Goal: Information Seeking & Learning: Learn about a topic

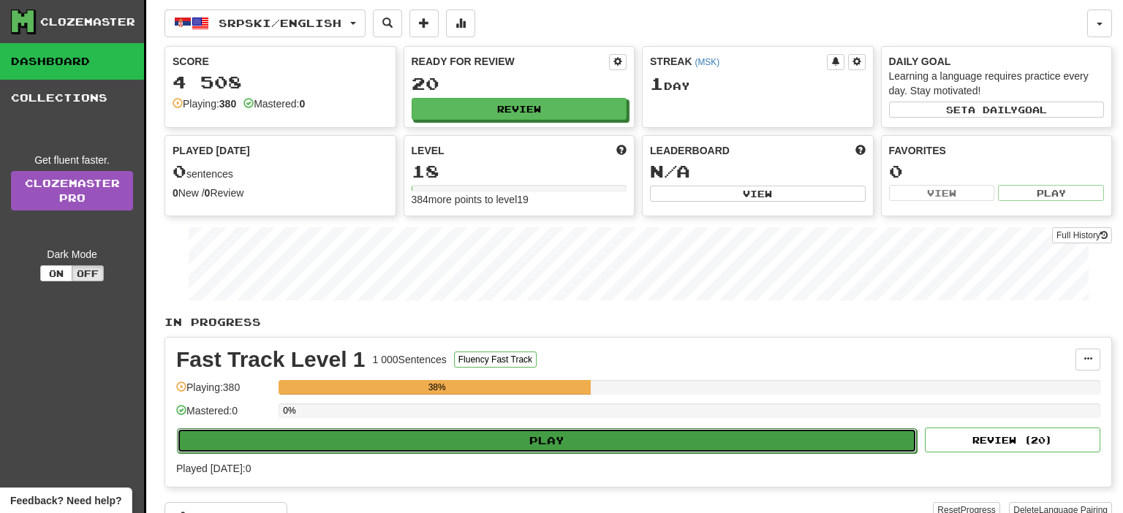
click at [545, 446] on button "Play" at bounding box center [547, 440] width 740 height 25
select select "**"
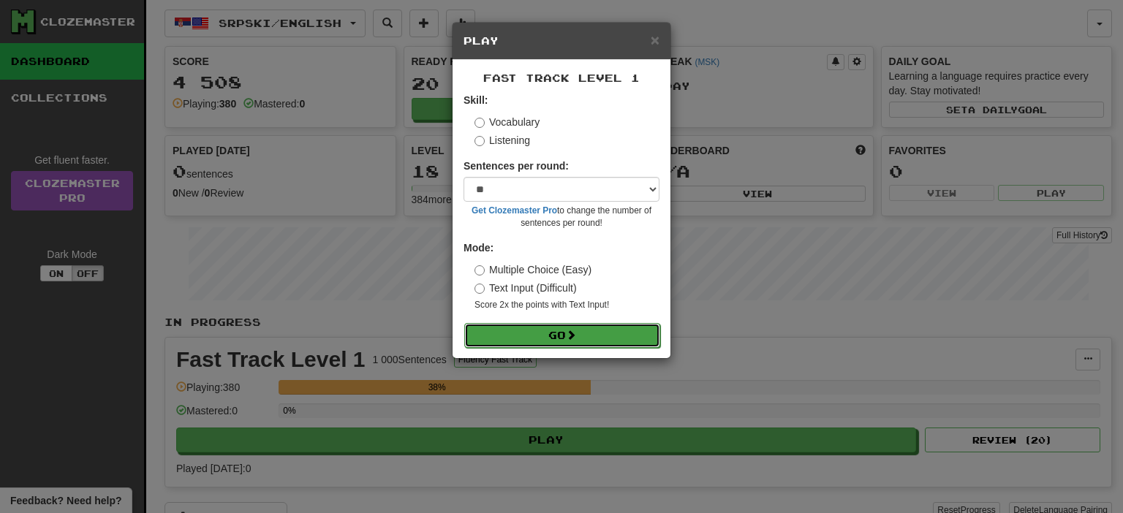
click at [593, 344] on button "Go" at bounding box center [562, 335] width 196 height 25
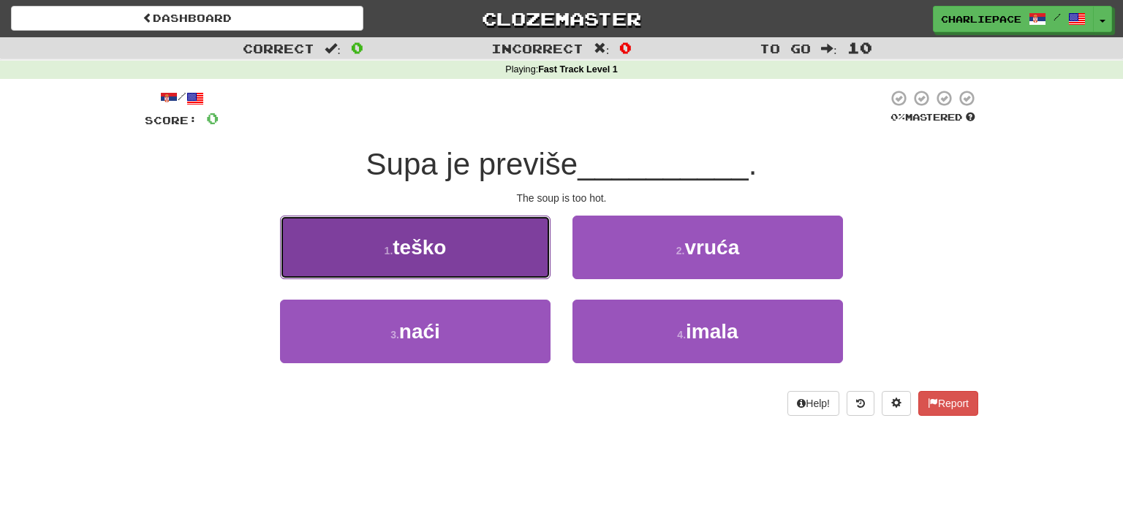
click at [458, 269] on button "1 . teško" at bounding box center [415, 248] width 270 height 64
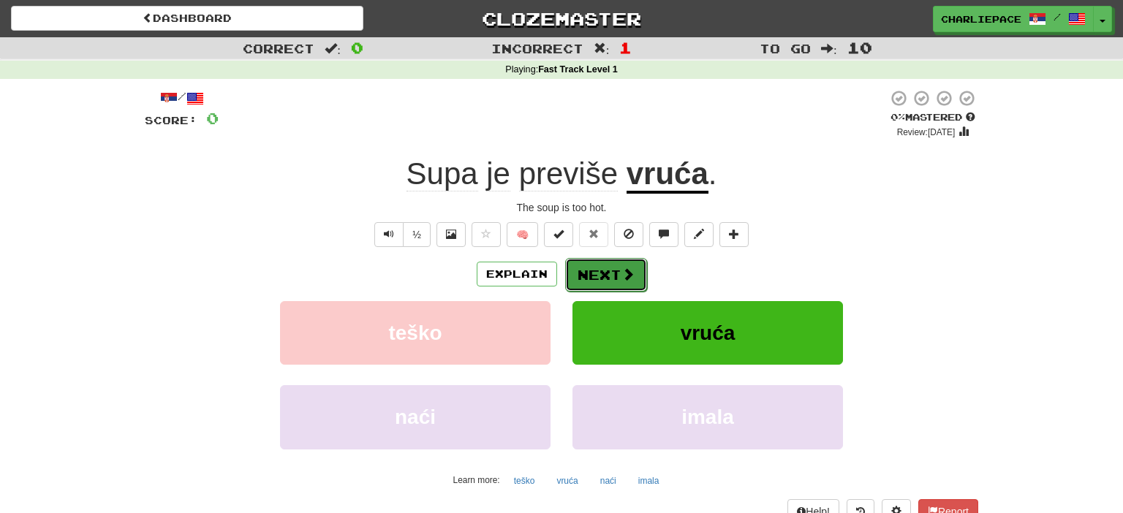
click at [607, 274] on button "Next" at bounding box center [606, 275] width 82 height 34
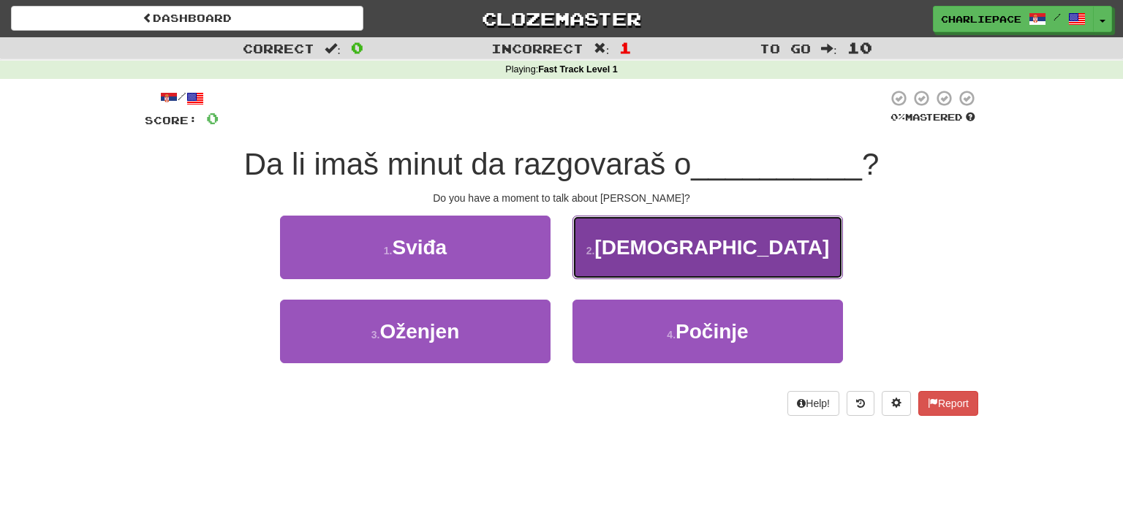
click at [743, 261] on button "2 . Isusu" at bounding box center [707, 248] width 270 height 64
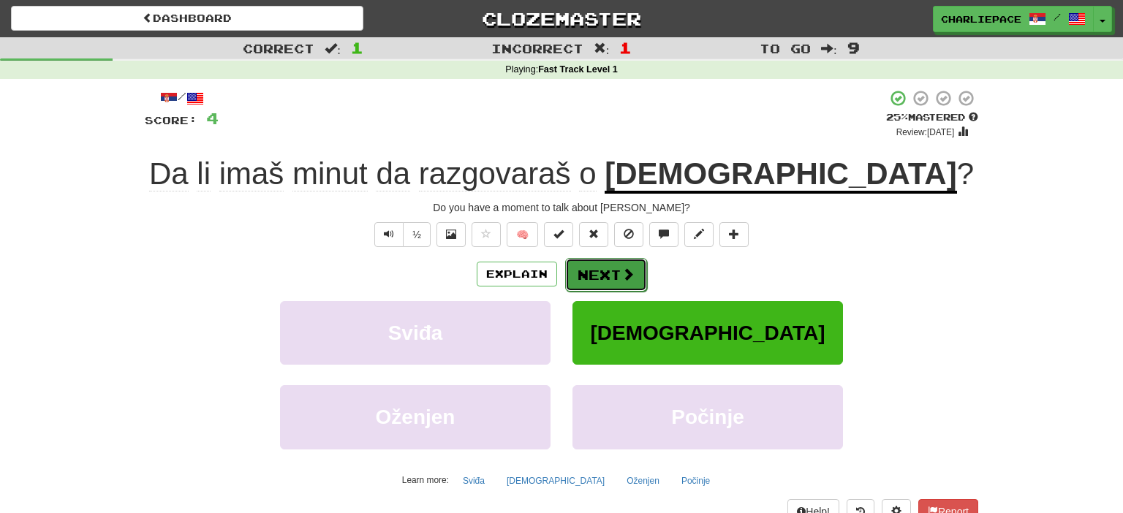
click at [595, 274] on button "Next" at bounding box center [606, 275] width 82 height 34
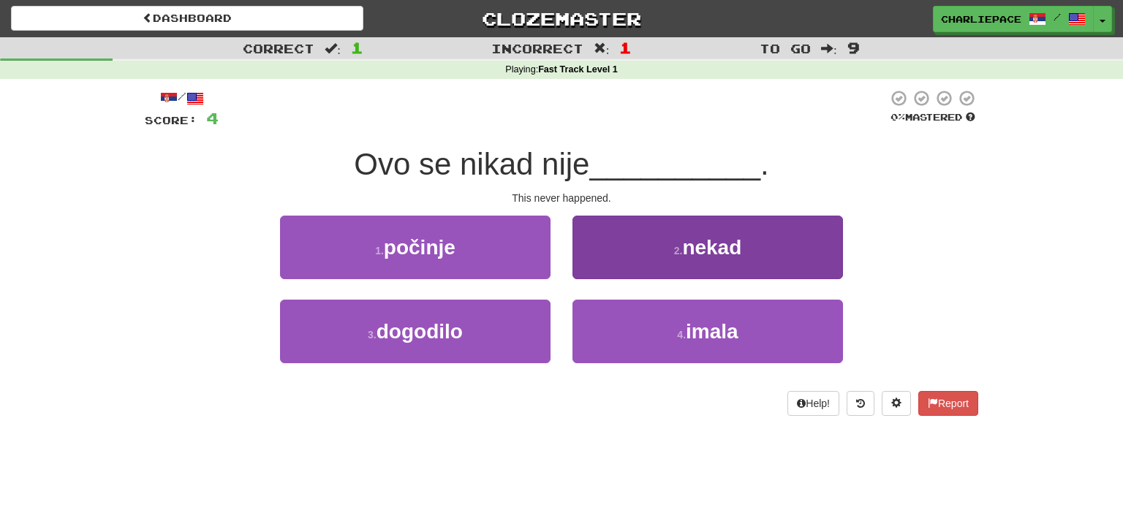
click at [574, 226] on div "2 . nekad" at bounding box center [707, 258] width 292 height 84
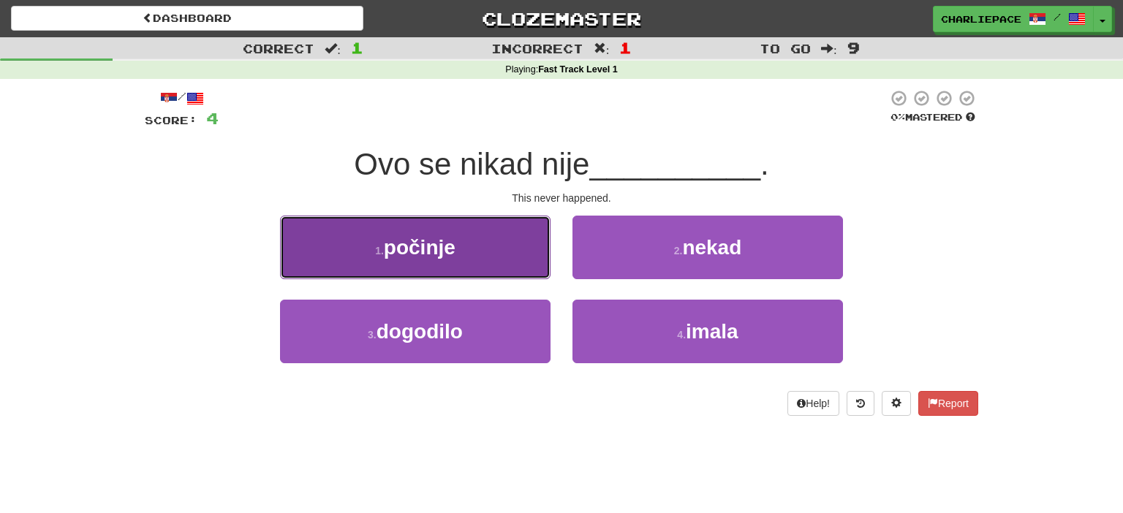
drag, startPoint x: 461, startPoint y: 268, endPoint x: 515, endPoint y: 227, distance: 67.2
click at [515, 227] on button "1 . počinje" at bounding box center [415, 248] width 270 height 64
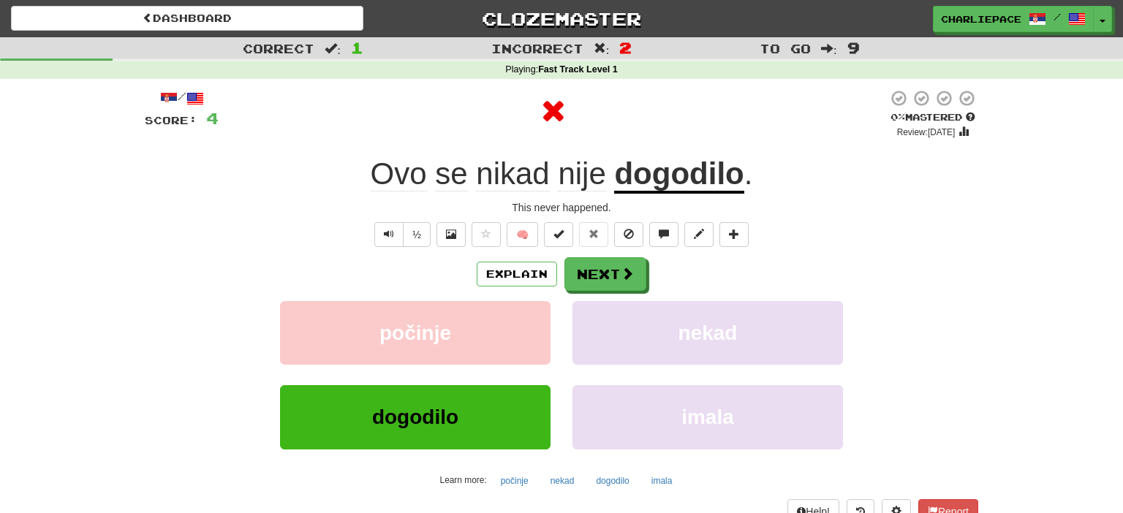
click at [455, 260] on div "Explain Next" at bounding box center [561, 274] width 833 height 34
click at [629, 279] on span at bounding box center [627, 274] width 13 height 13
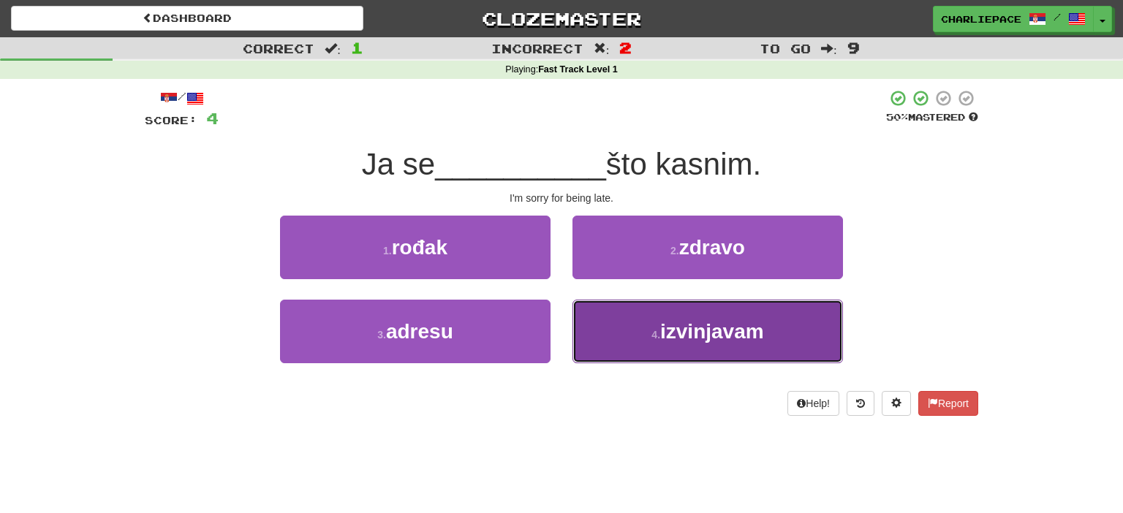
click at [709, 340] on span "izvinjavam" at bounding box center [712, 331] width 104 height 23
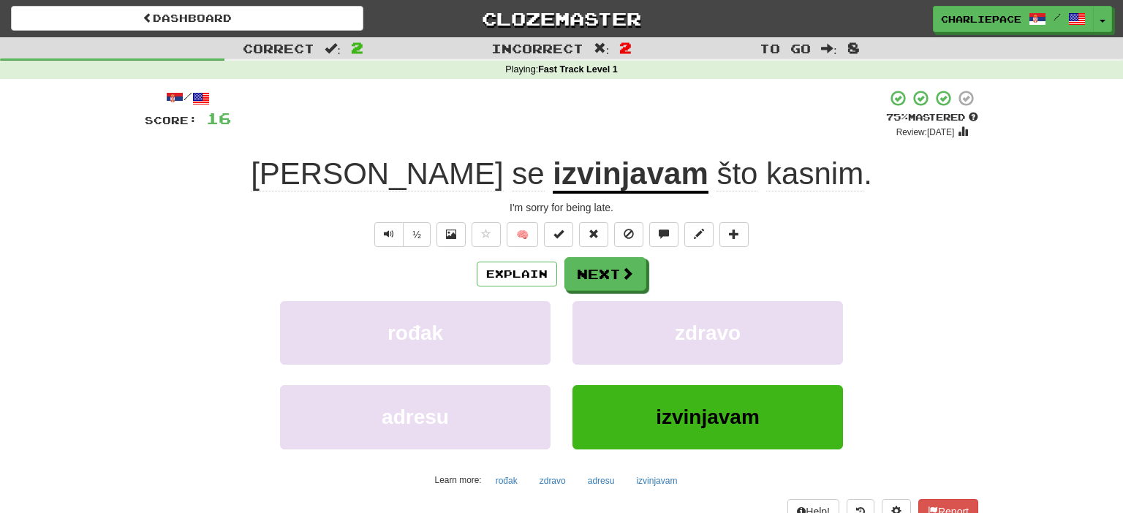
click at [789, 210] on div "I'm sorry for being late." at bounding box center [561, 207] width 833 height 15
click at [645, 278] on div "Explain Next" at bounding box center [561, 274] width 833 height 34
click at [626, 278] on span at bounding box center [627, 274] width 13 height 13
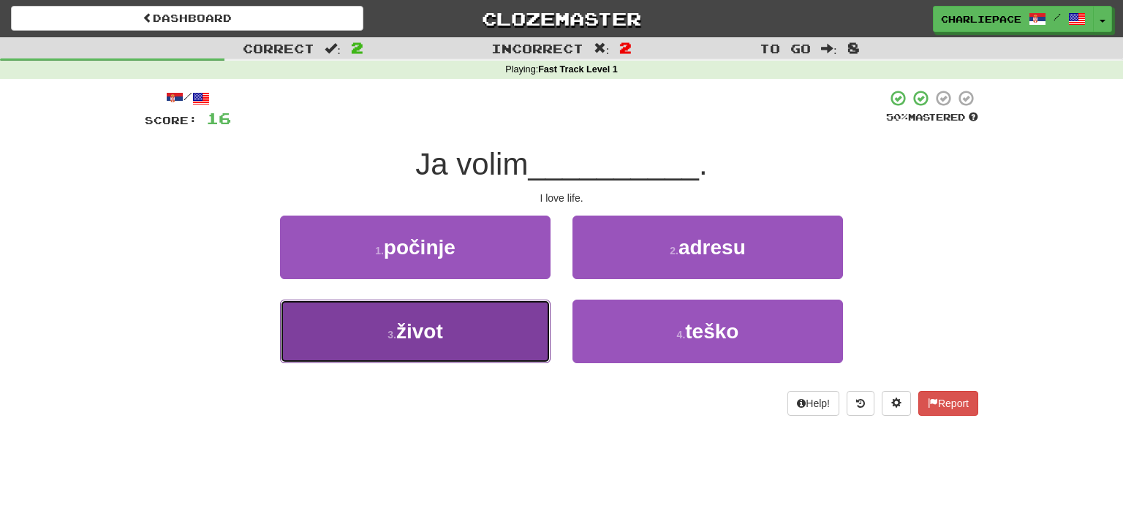
click at [463, 333] on button "3 . život" at bounding box center [415, 332] width 270 height 64
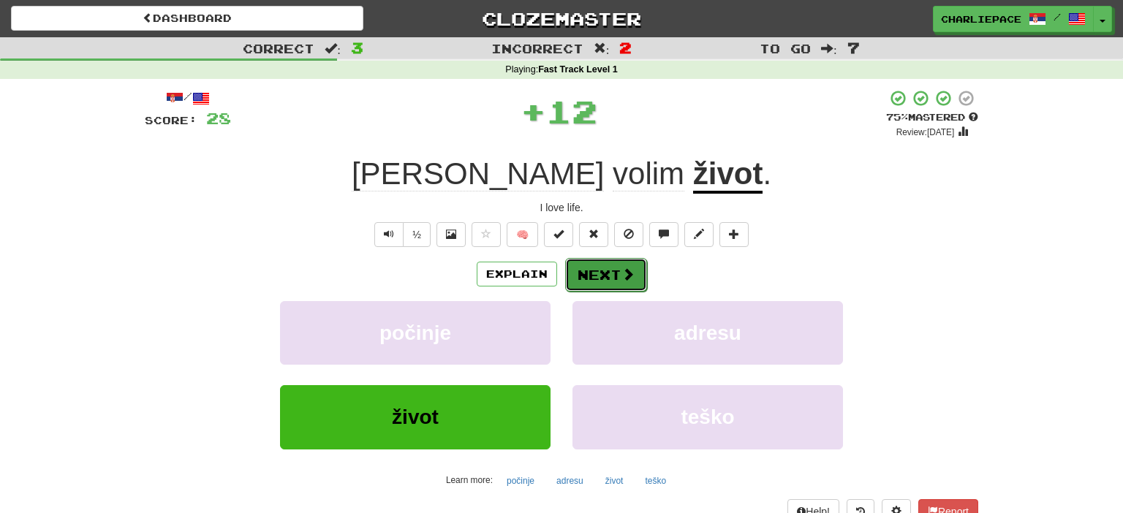
click at [620, 270] on button "Next" at bounding box center [606, 275] width 82 height 34
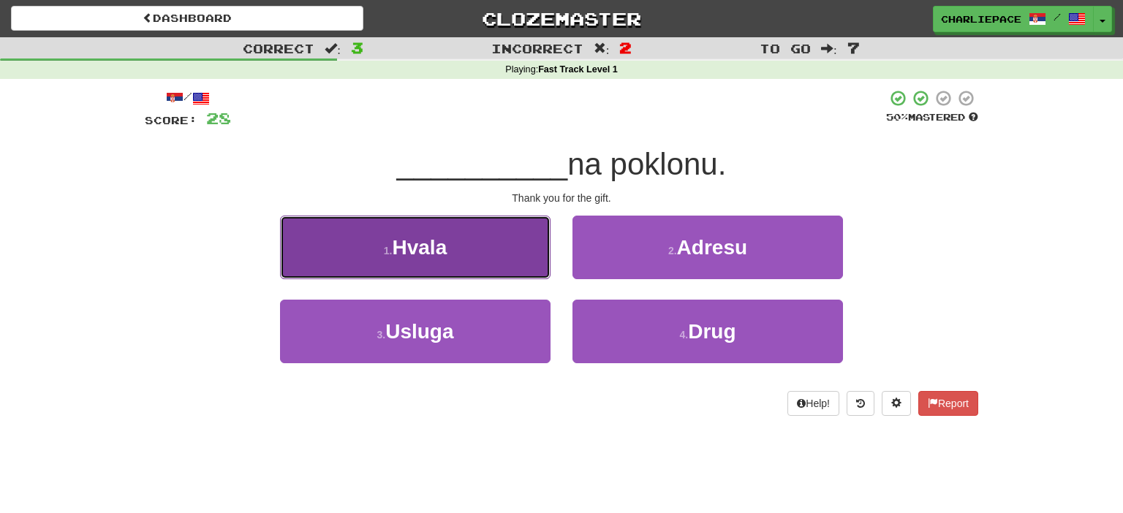
click at [464, 262] on button "1 . Hvala" at bounding box center [415, 248] width 270 height 64
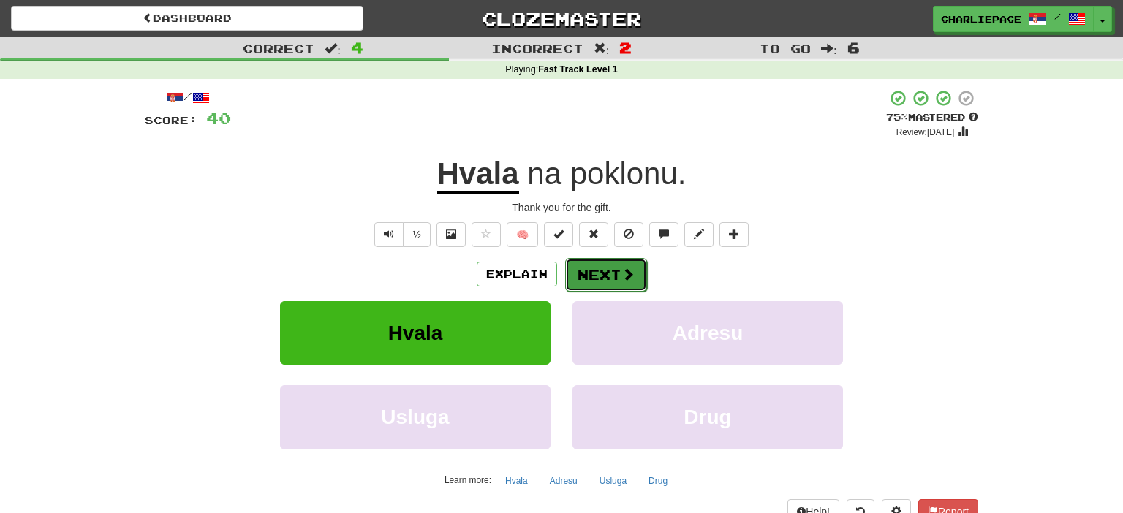
click at [618, 273] on button "Next" at bounding box center [606, 275] width 82 height 34
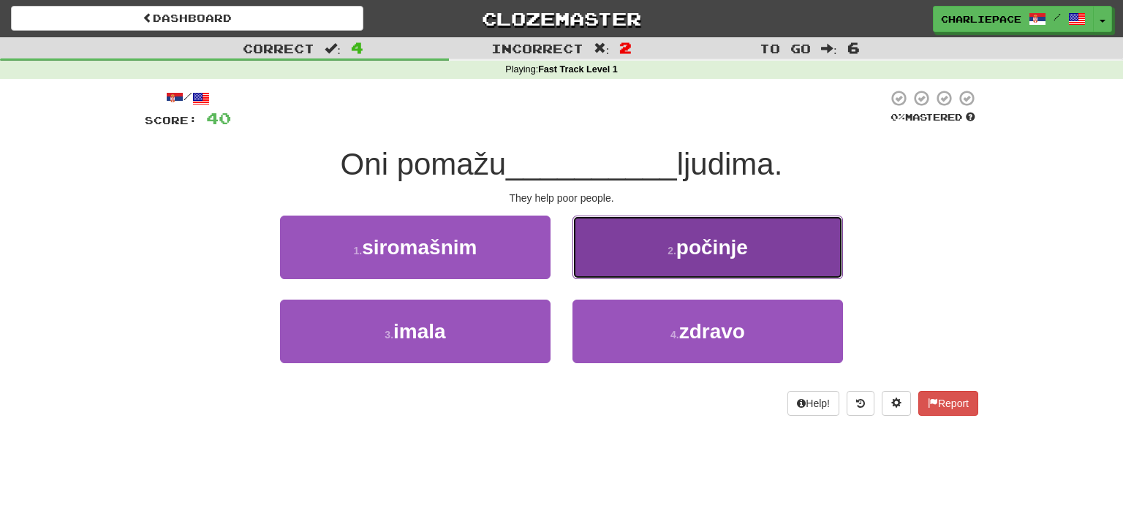
click at [716, 256] on span "počinje" at bounding box center [712, 247] width 72 height 23
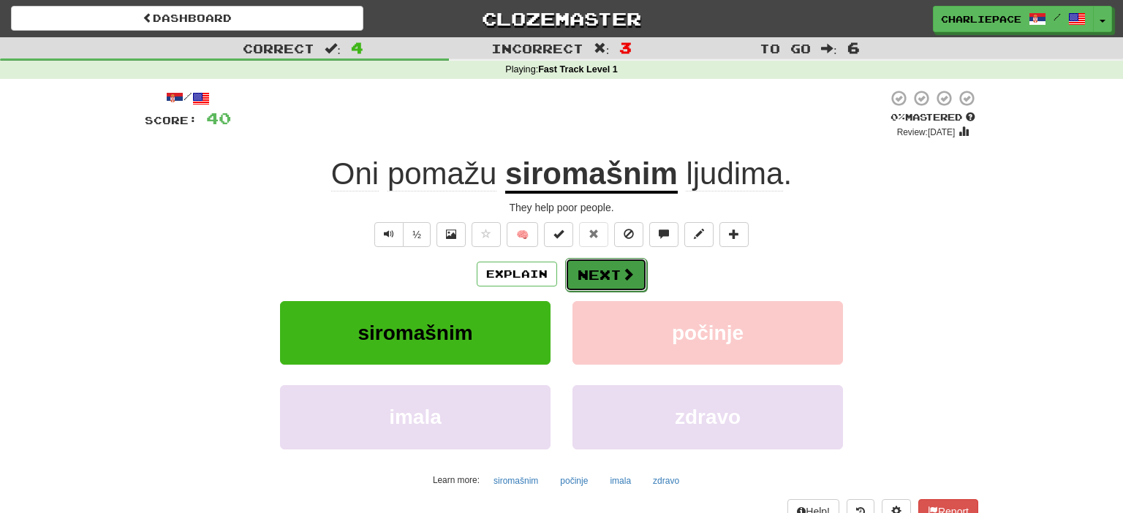
click at [621, 269] on span at bounding box center [627, 274] width 13 height 13
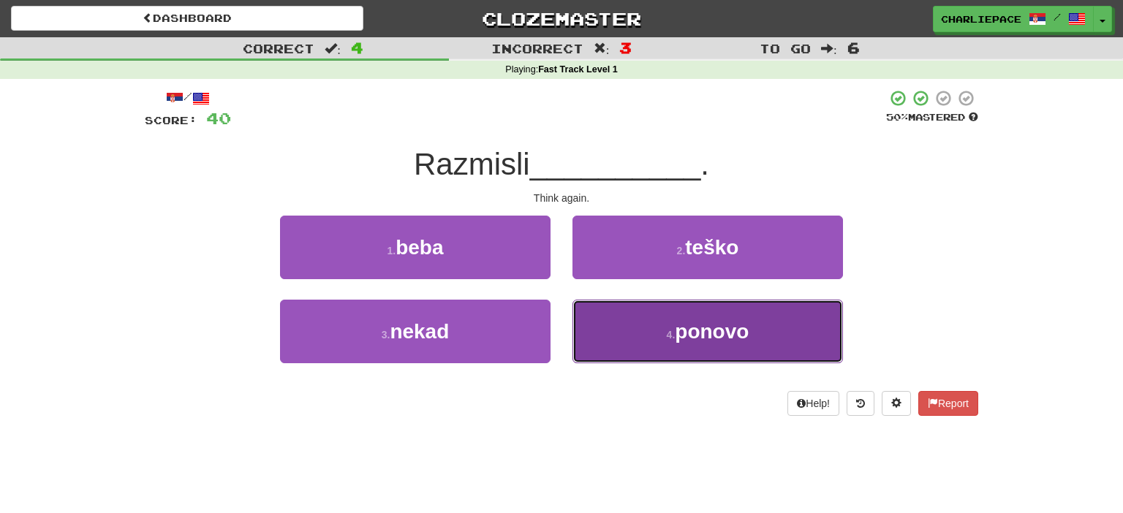
click at [690, 314] on button "4 . ponovo" at bounding box center [707, 332] width 270 height 64
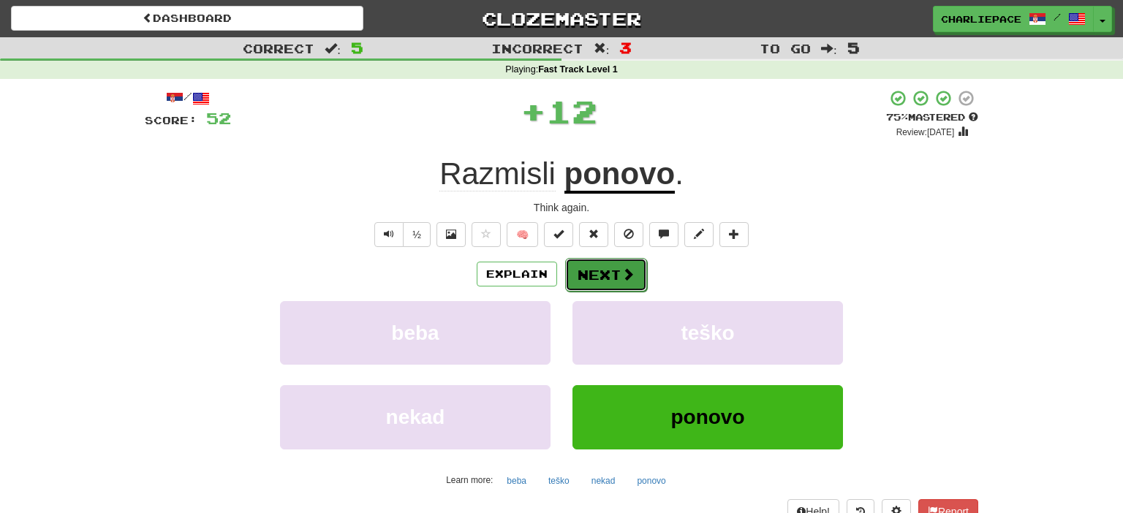
click at [612, 274] on button "Next" at bounding box center [606, 275] width 82 height 34
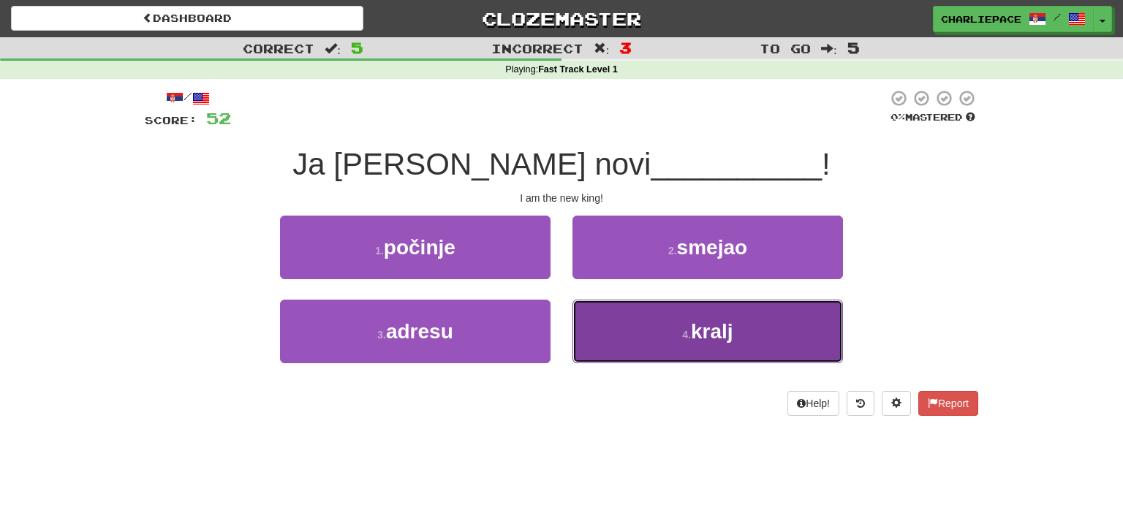
click at [668, 321] on button "4 . kralj" at bounding box center [707, 332] width 270 height 64
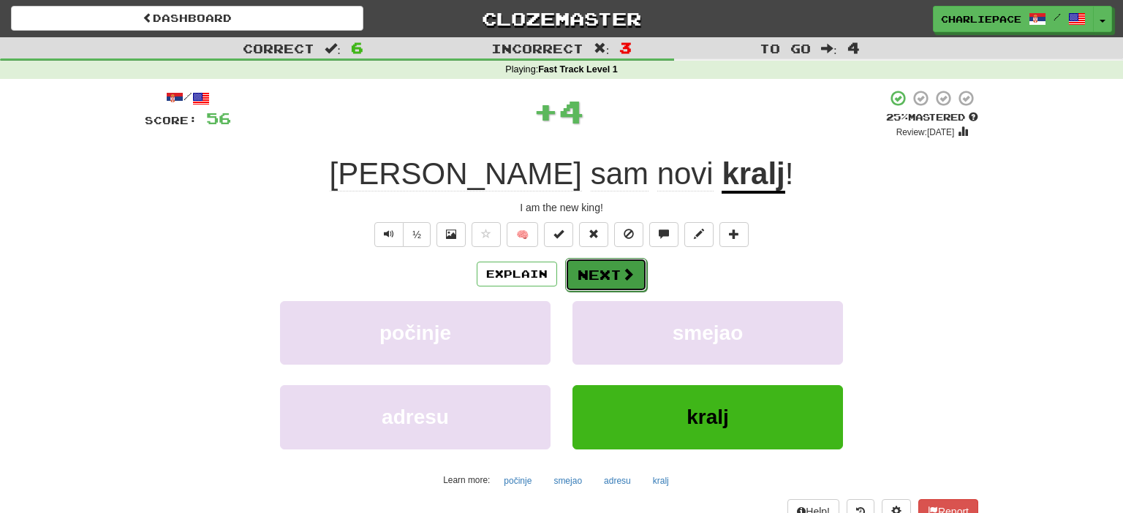
click at [596, 276] on button "Next" at bounding box center [606, 275] width 82 height 34
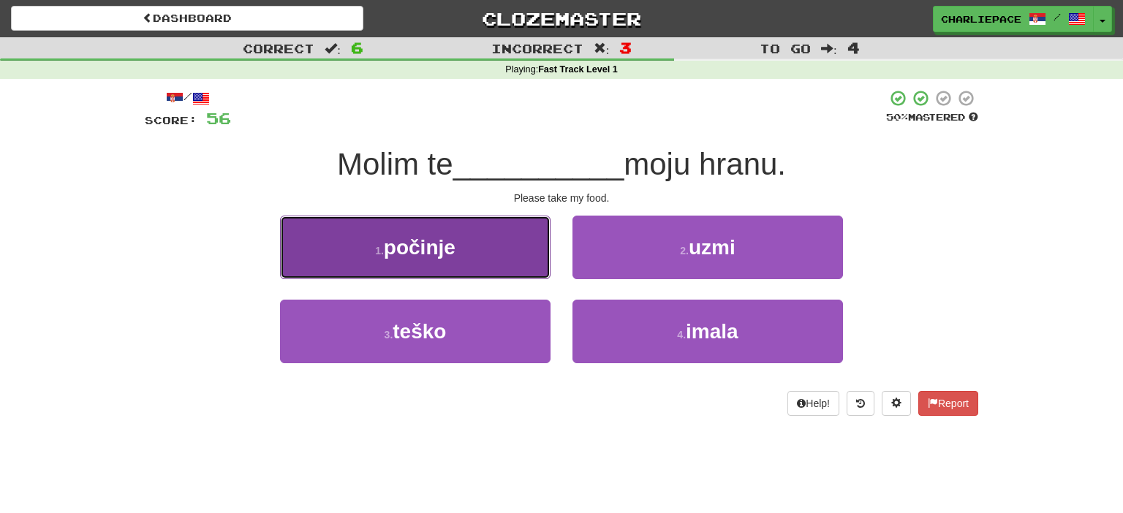
click at [505, 247] on button "1 . počinje" at bounding box center [415, 248] width 270 height 64
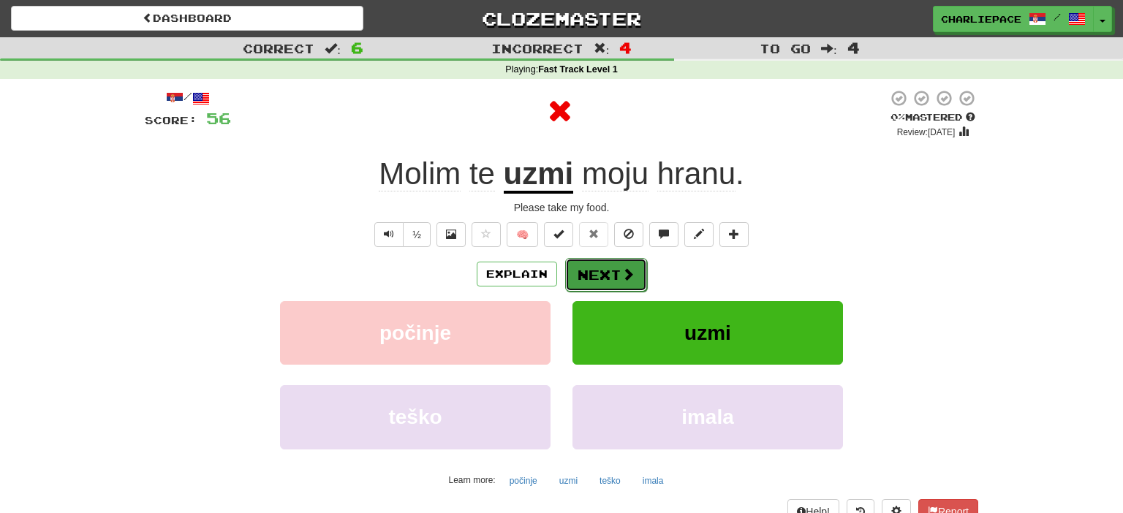
click at [612, 276] on button "Next" at bounding box center [606, 275] width 82 height 34
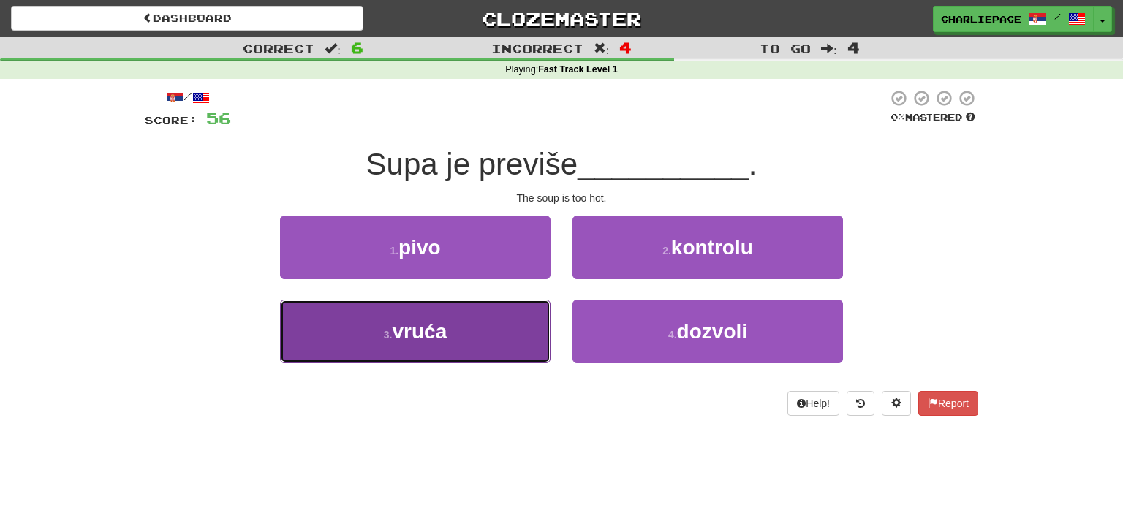
click at [442, 330] on span "vruća" at bounding box center [419, 331] width 55 height 23
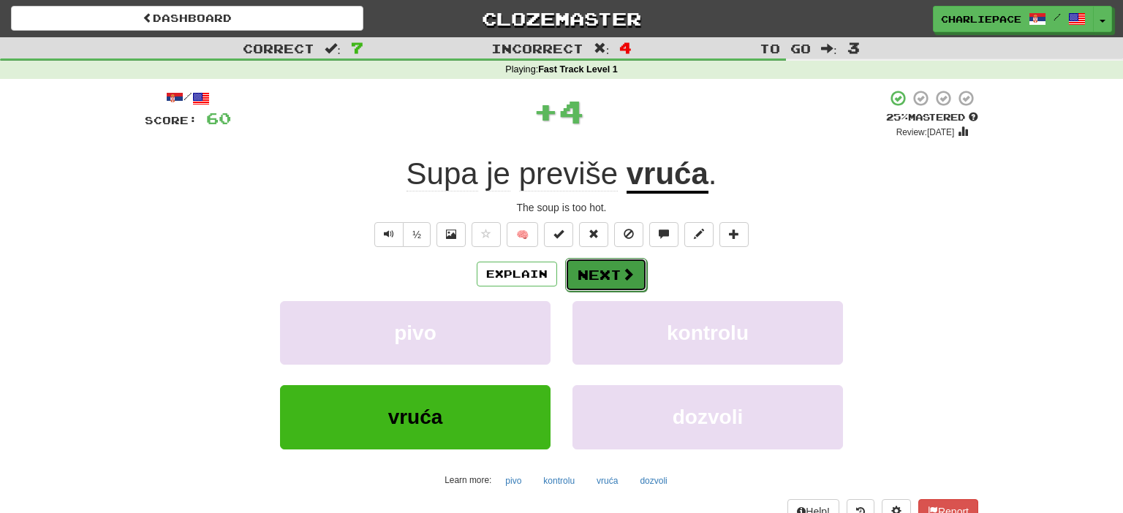
click at [629, 278] on span at bounding box center [627, 274] width 13 height 13
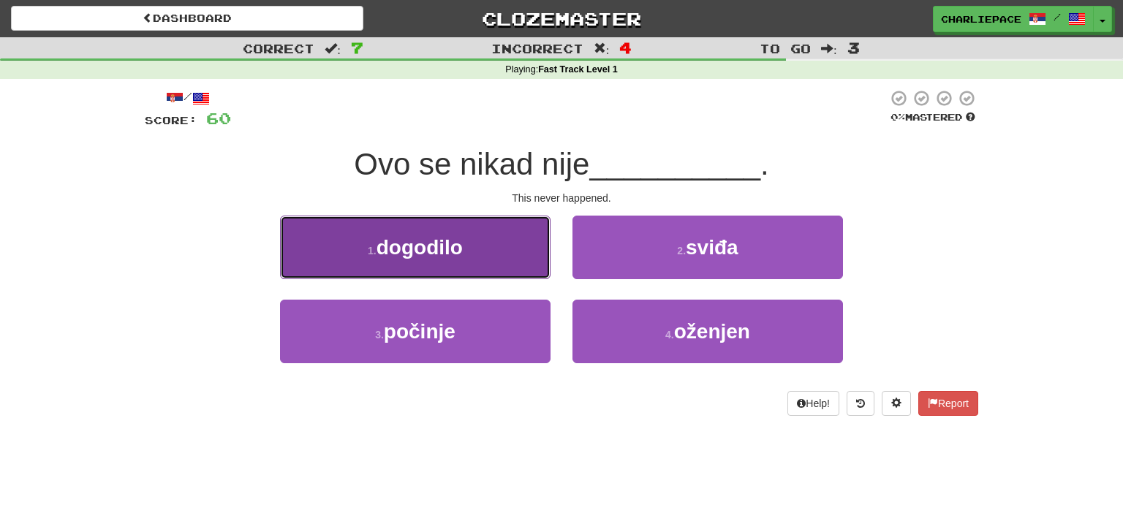
click at [496, 268] on button "1 . dogodilo" at bounding box center [415, 248] width 270 height 64
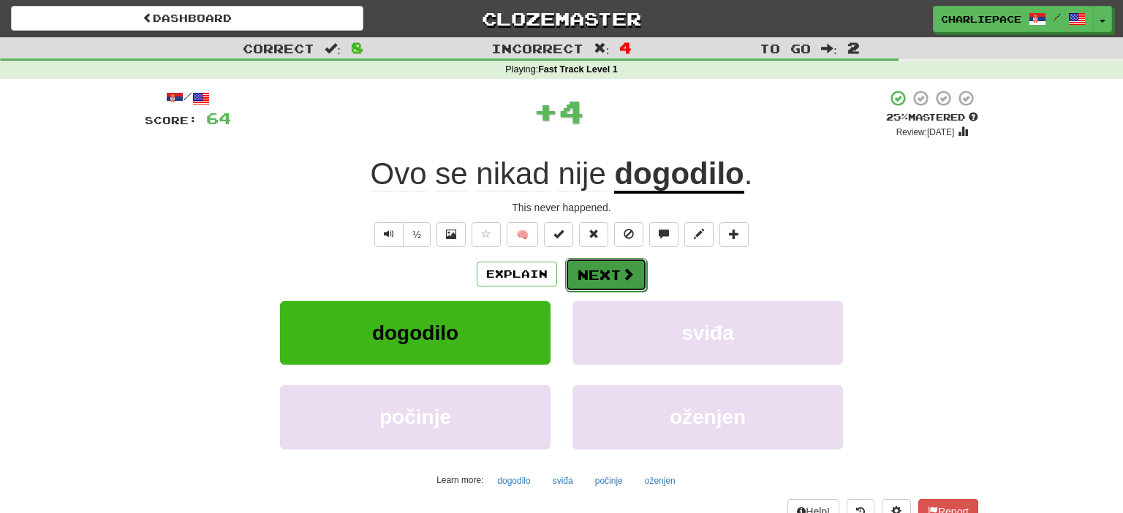
click at [629, 277] on span at bounding box center [627, 274] width 13 height 13
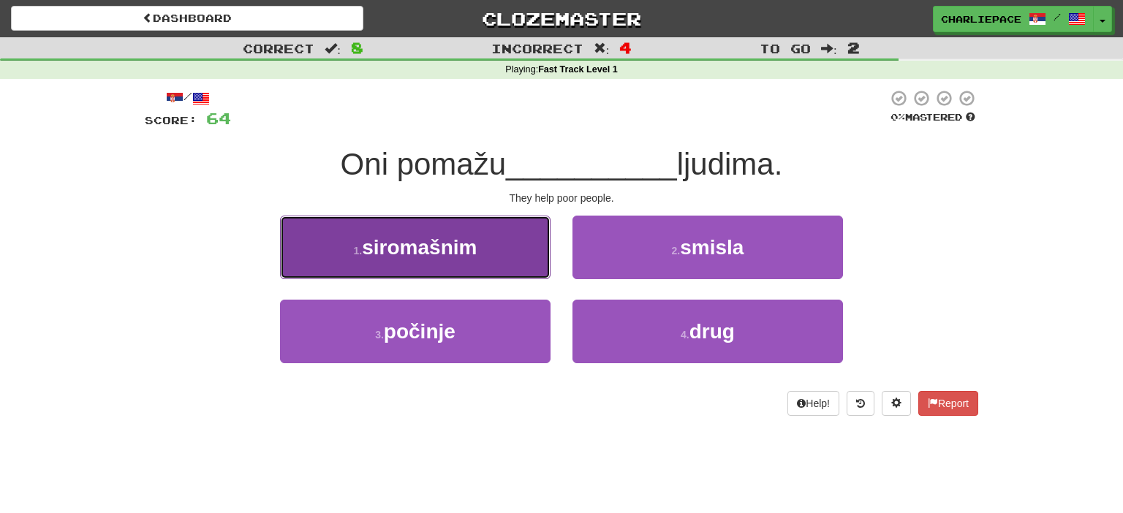
click at [455, 265] on button "1 . siromašnim" at bounding box center [415, 248] width 270 height 64
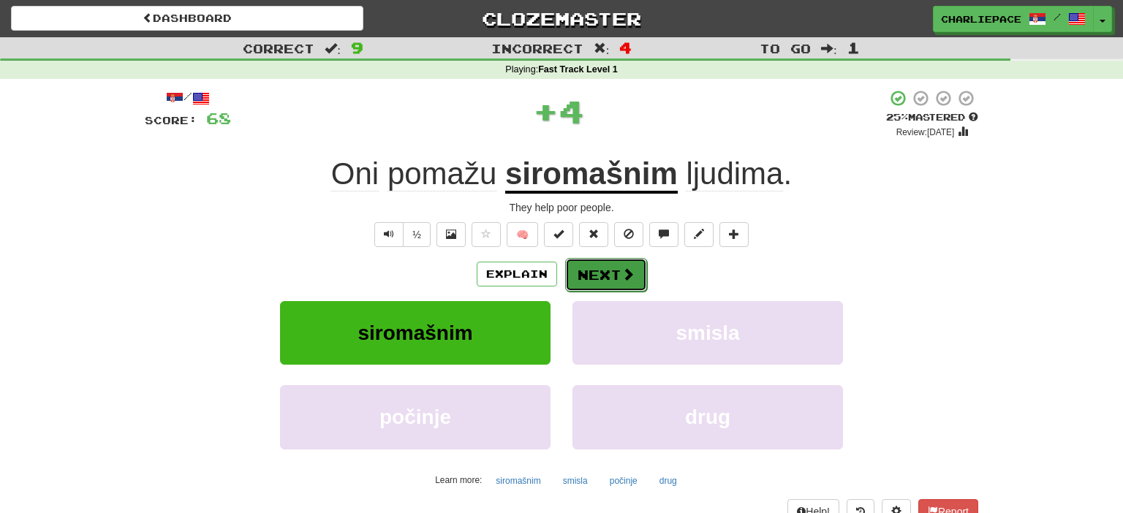
click at [628, 275] on span at bounding box center [627, 274] width 13 height 13
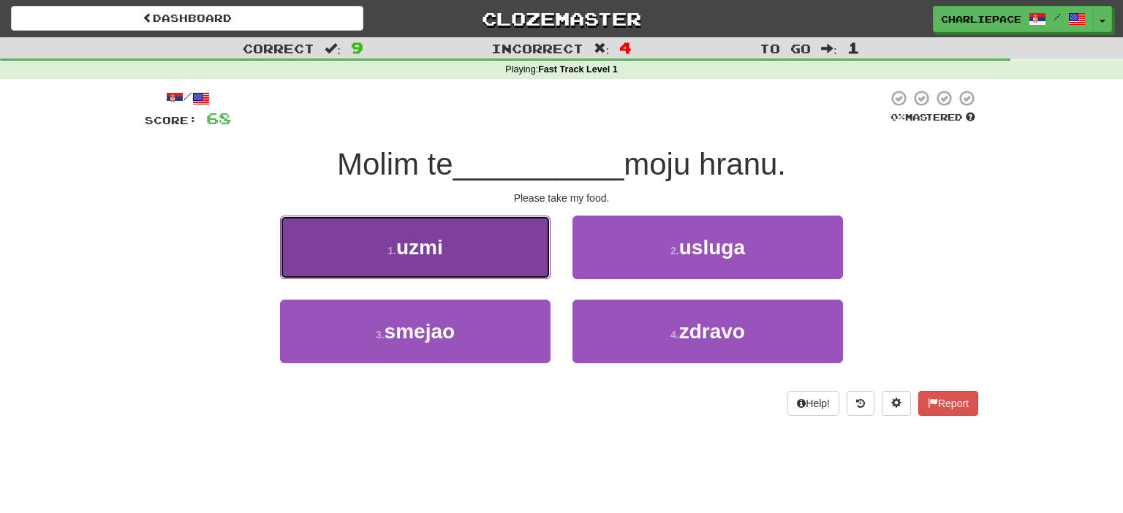
click at [507, 243] on button "1 . uzmi" at bounding box center [415, 248] width 270 height 64
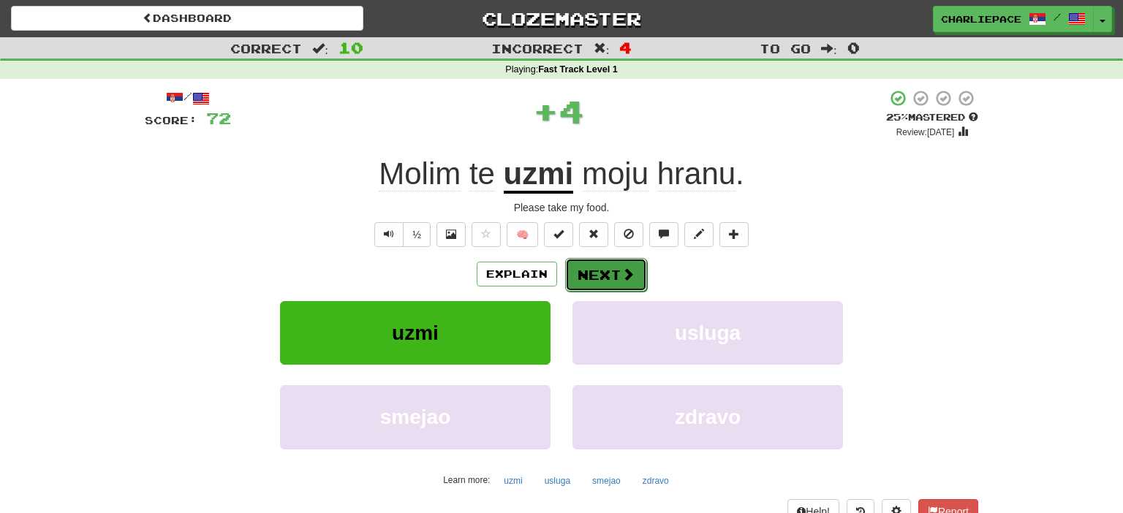
click at [626, 274] on span at bounding box center [627, 274] width 13 height 13
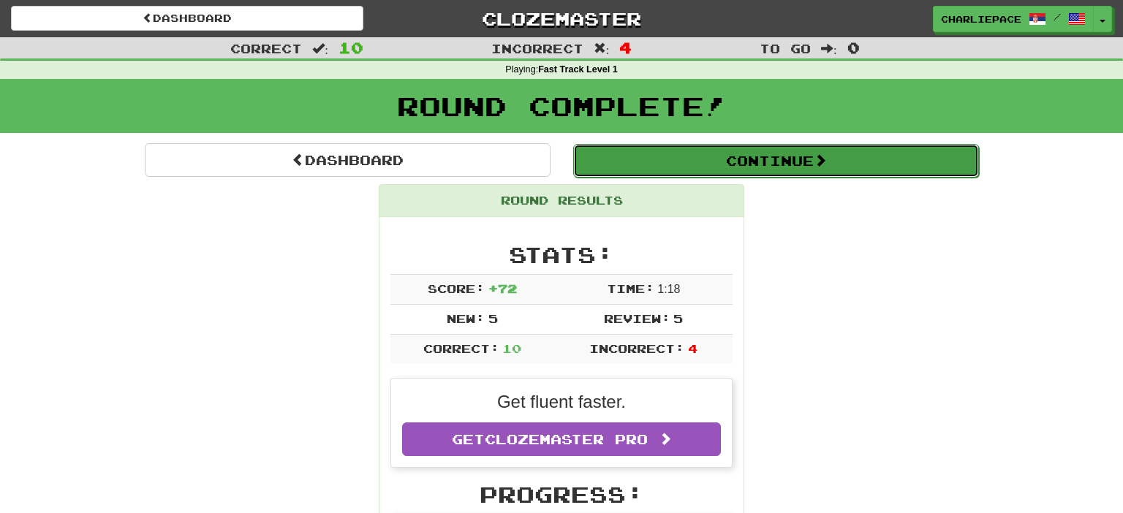
click at [774, 159] on button "Continue" at bounding box center [776, 161] width 406 height 34
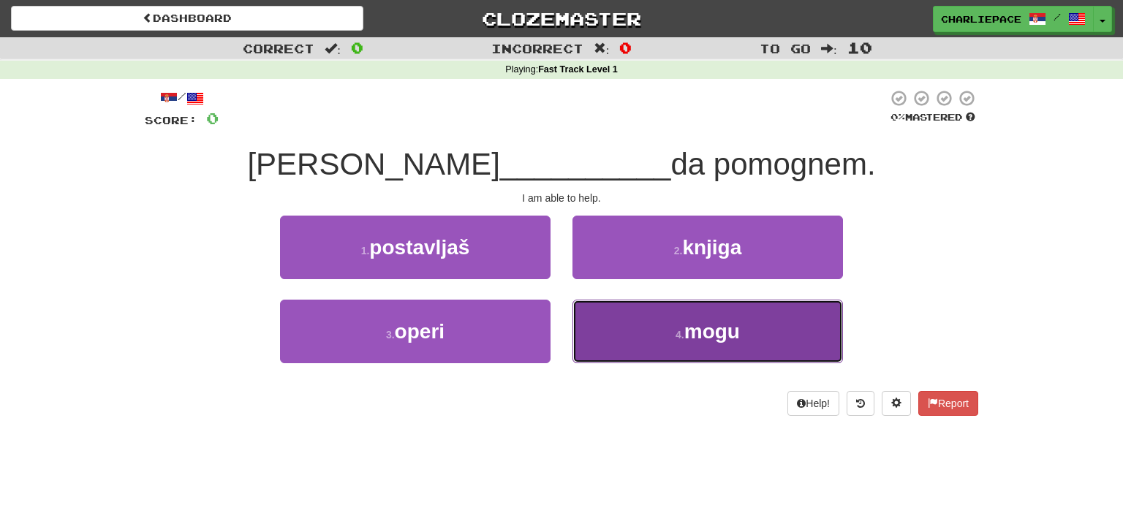
click at [712, 335] on span "mogu" at bounding box center [712, 331] width 56 height 23
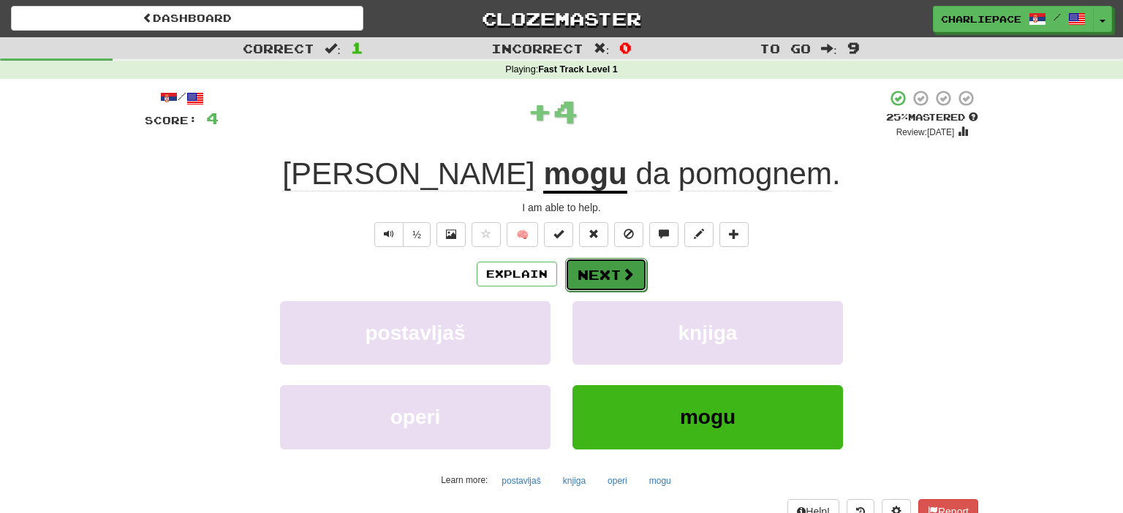
click at [589, 276] on button "Next" at bounding box center [606, 275] width 82 height 34
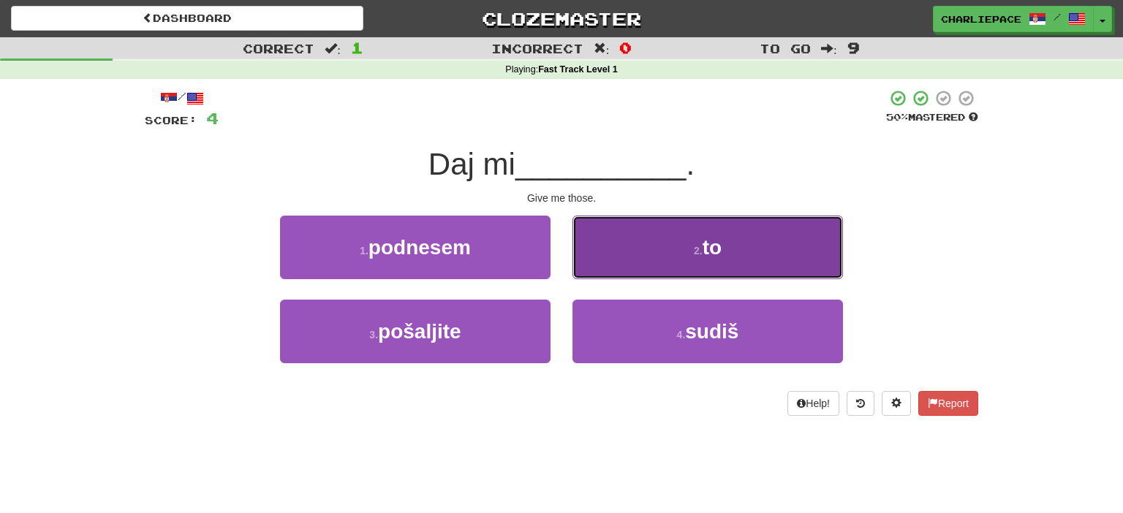
click at [746, 248] on button "2 . to" at bounding box center [707, 248] width 270 height 64
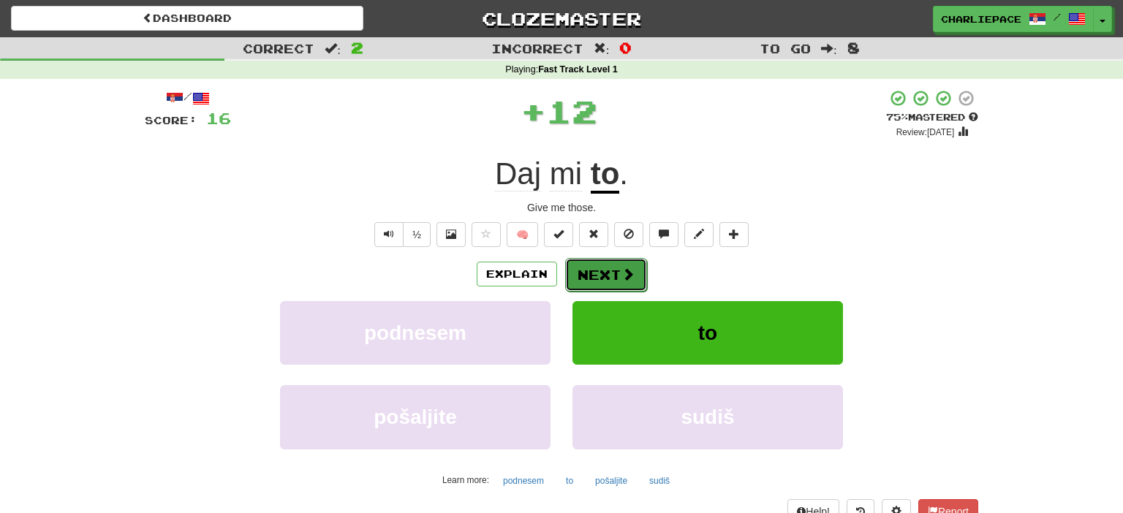
click at [608, 270] on button "Next" at bounding box center [606, 275] width 82 height 34
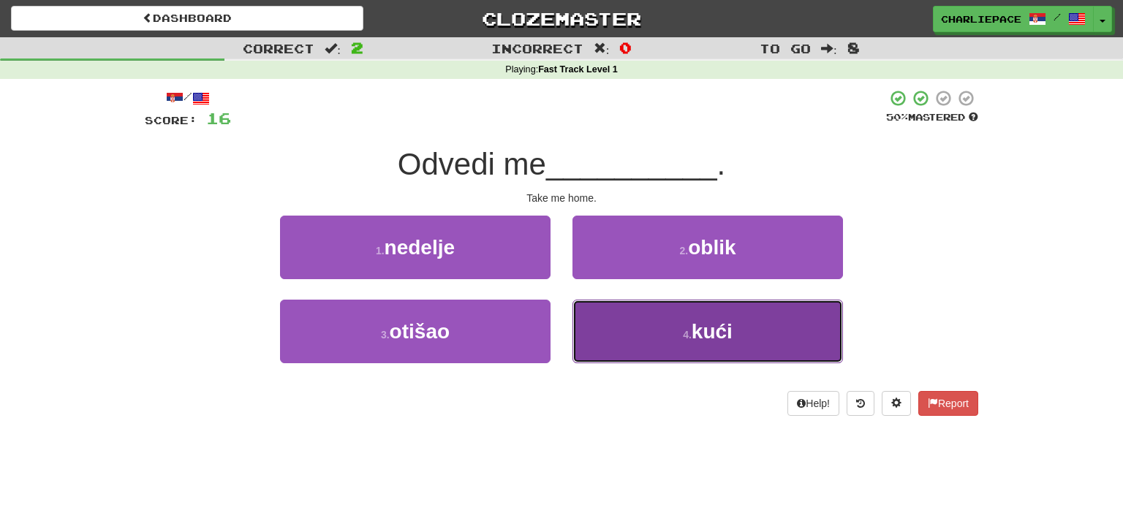
click at [654, 333] on button "4 . kući" at bounding box center [707, 332] width 270 height 64
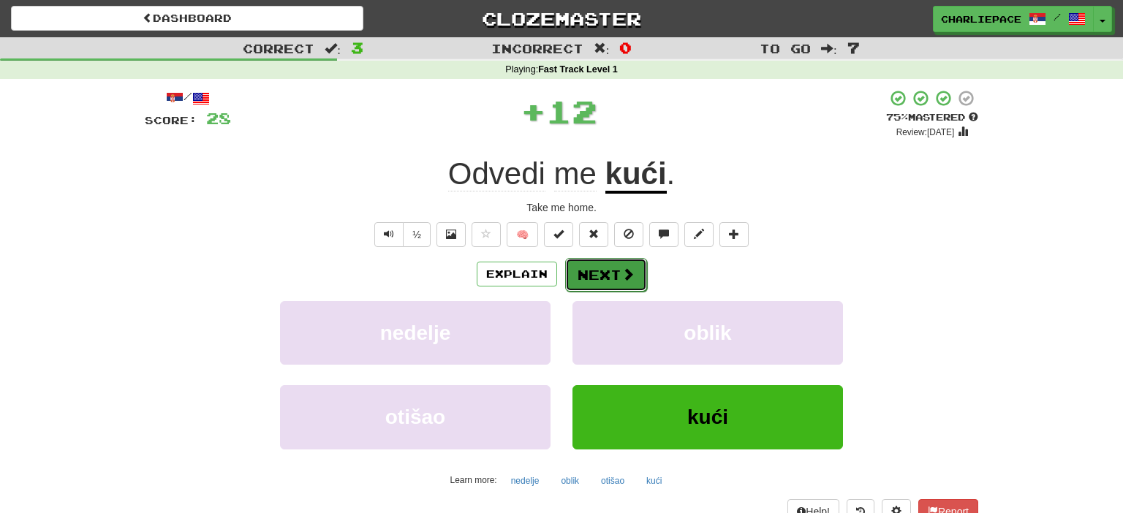
click at [592, 274] on button "Next" at bounding box center [606, 275] width 82 height 34
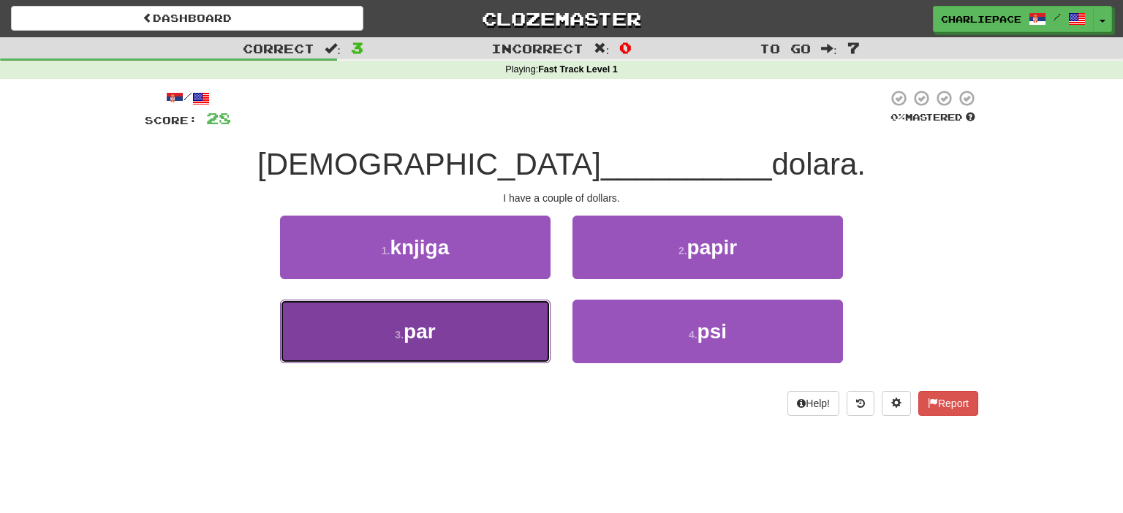
click at [428, 341] on span "par" at bounding box center [419, 331] width 32 height 23
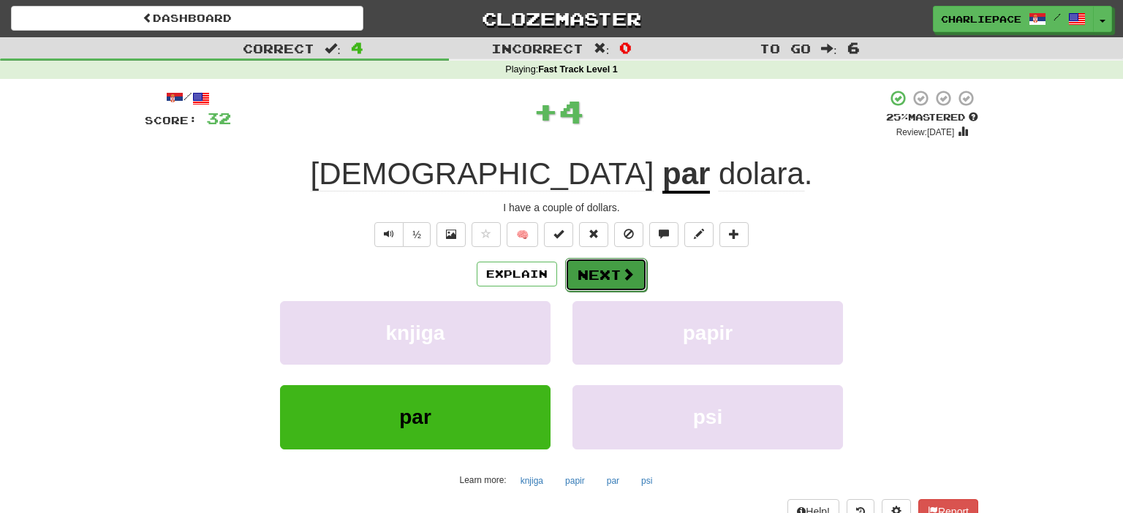
click at [623, 276] on span at bounding box center [627, 274] width 13 height 13
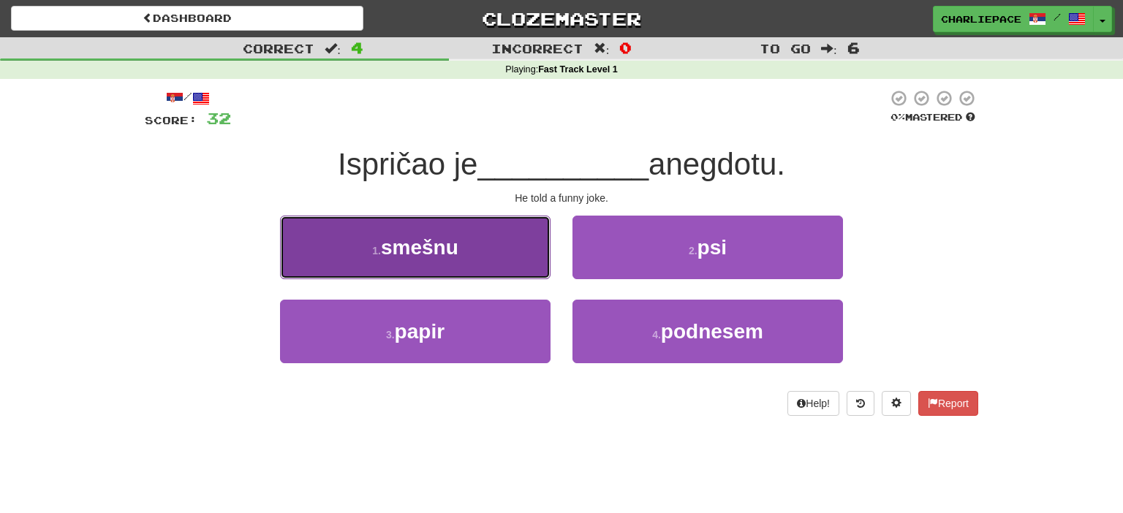
click at [438, 251] on span "smešnu" at bounding box center [419, 247] width 77 height 23
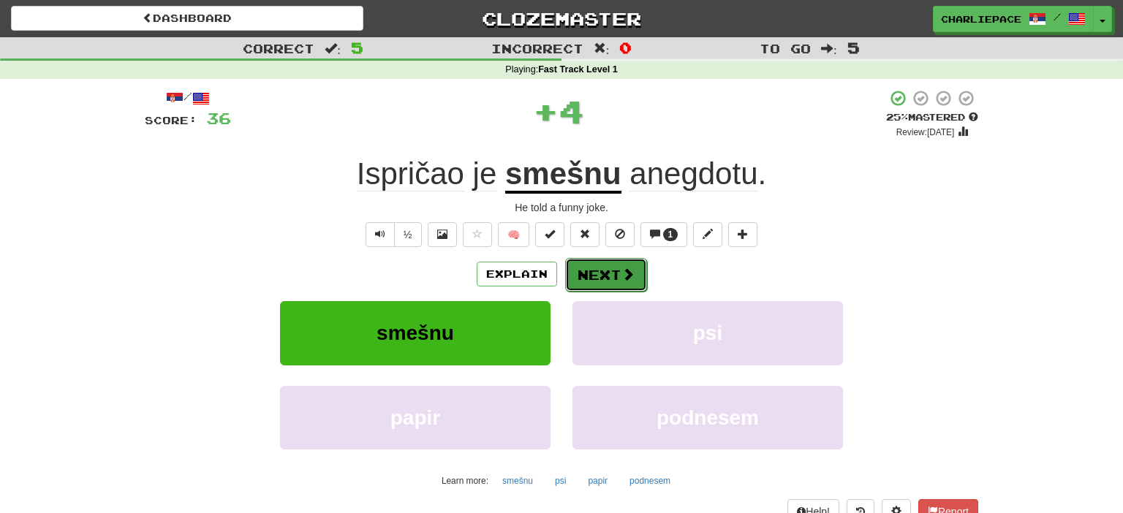
click at [618, 273] on button "Next" at bounding box center [606, 275] width 82 height 34
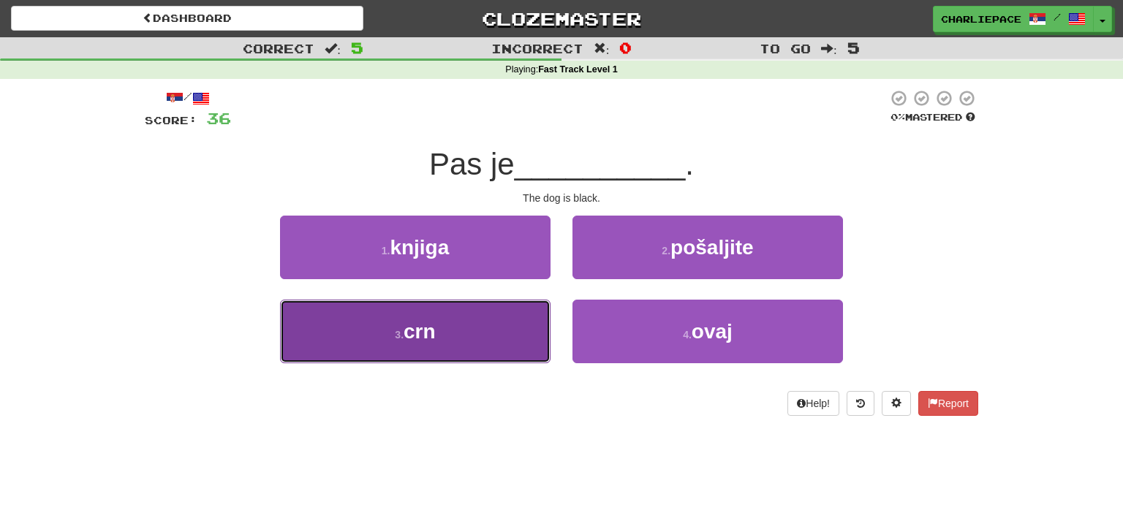
click at [454, 330] on button "3 . crn" at bounding box center [415, 332] width 270 height 64
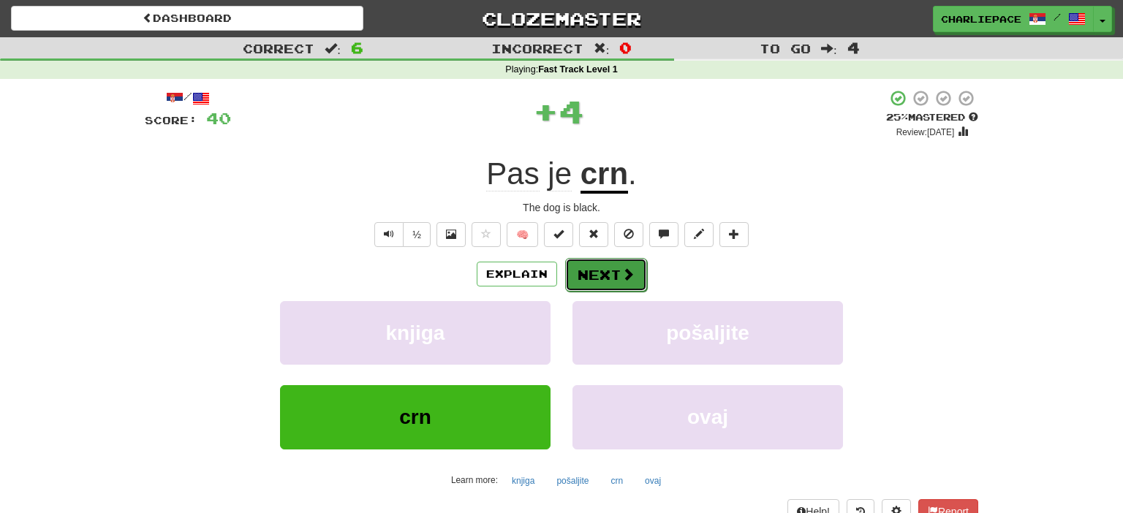
click at [617, 270] on button "Next" at bounding box center [606, 275] width 82 height 34
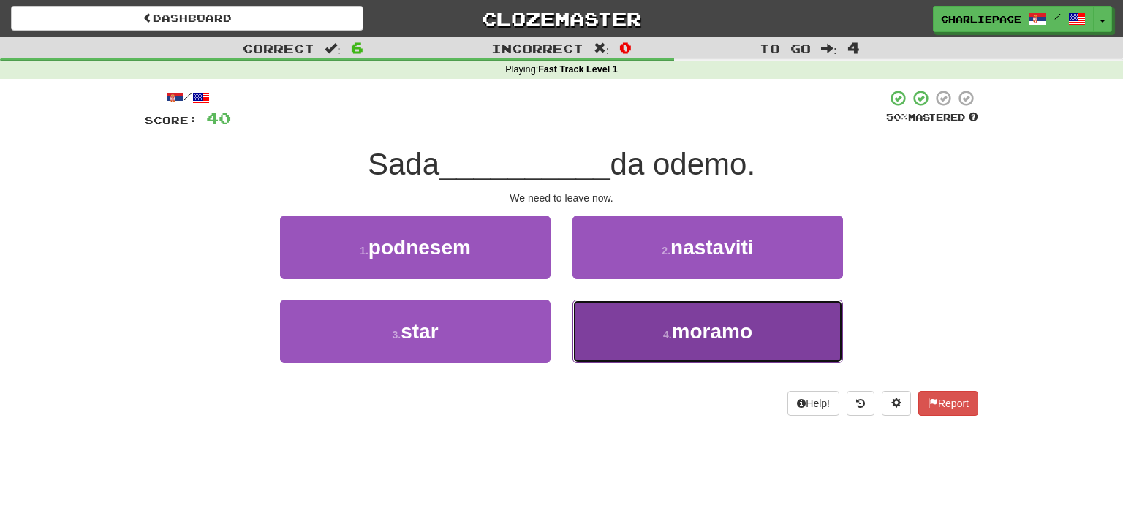
click at [721, 333] on span "moramo" at bounding box center [712, 331] width 80 height 23
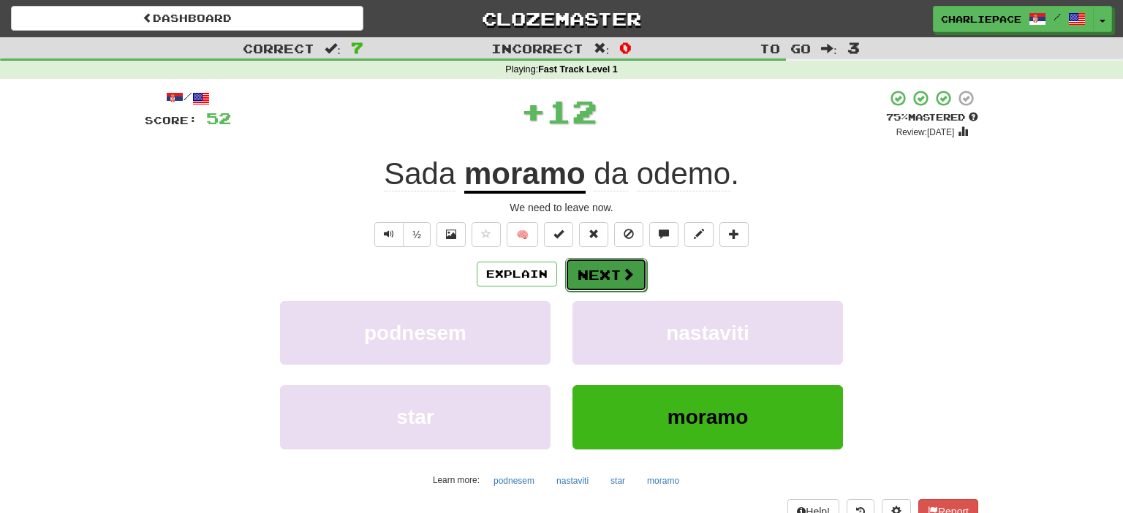
click at [624, 276] on span at bounding box center [627, 274] width 13 height 13
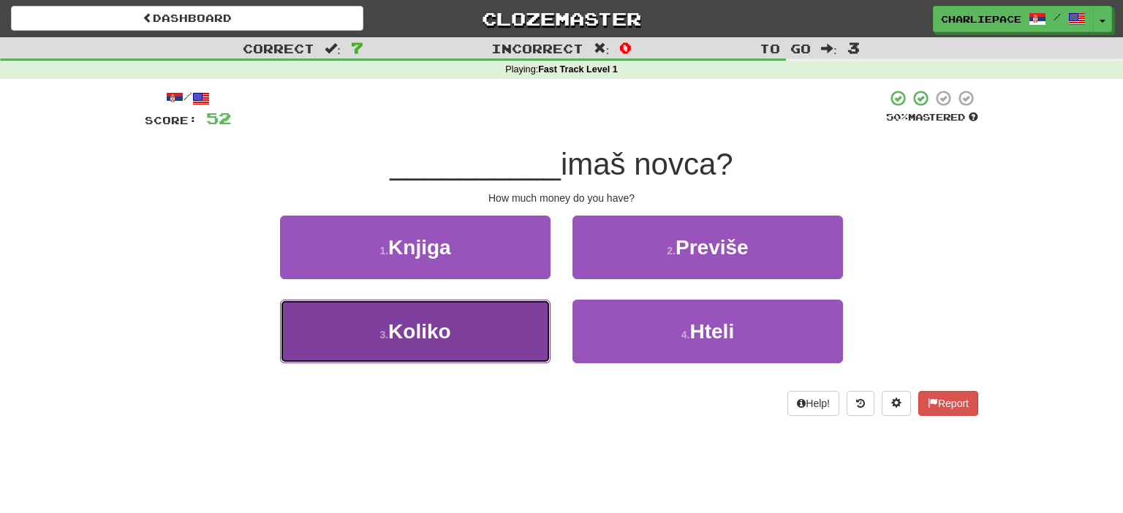
click at [439, 341] on span "Koliko" at bounding box center [419, 331] width 63 height 23
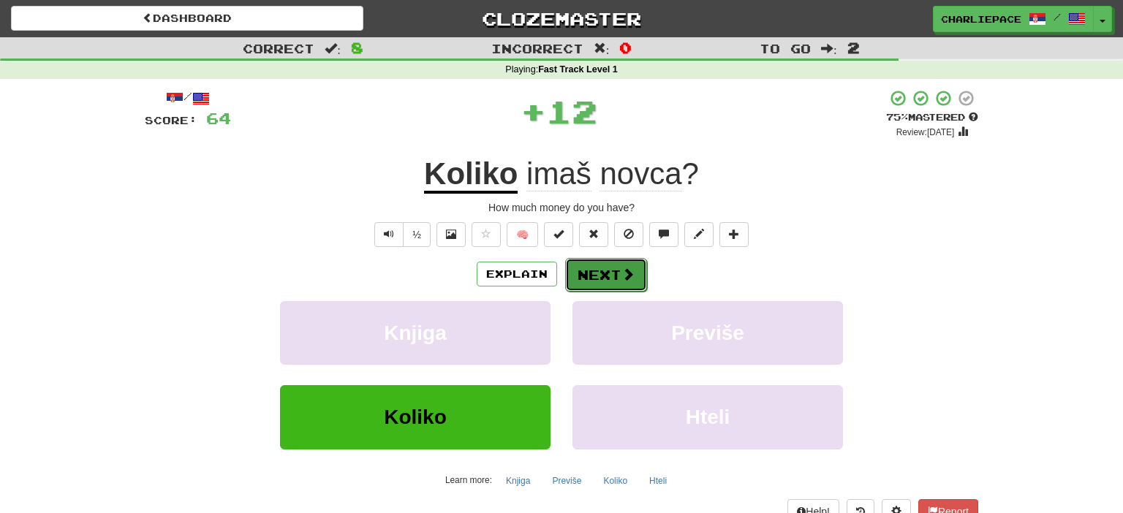
click at [601, 272] on button "Next" at bounding box center [606, 275] width 82 height 34
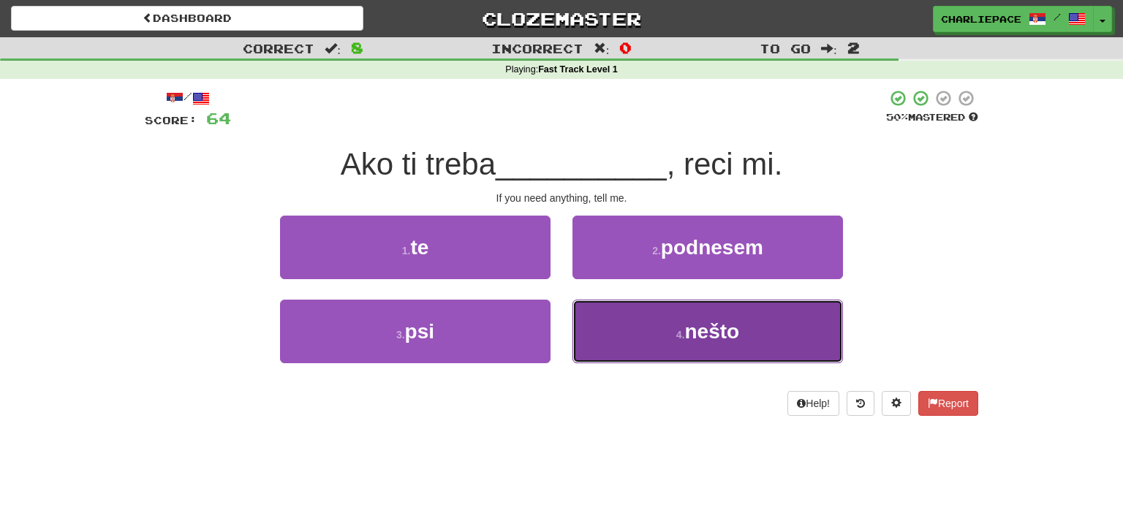
click at [671, 327] on button "4 . nešto" at bounding box center [707, 332] width 270 height 64
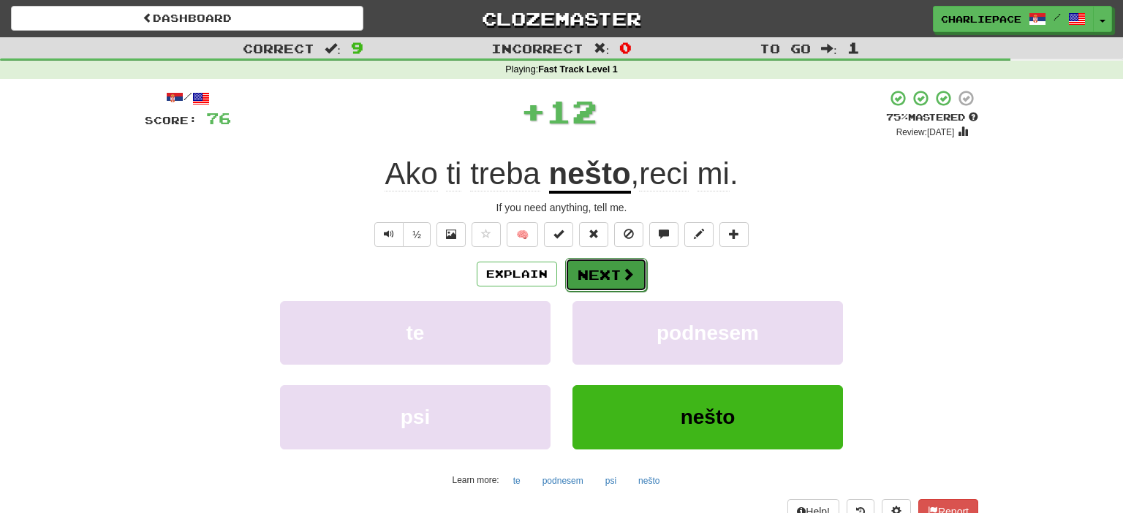
click at [626, 284] on button "Next" at bounding box center [606, 275] width 82 height 34
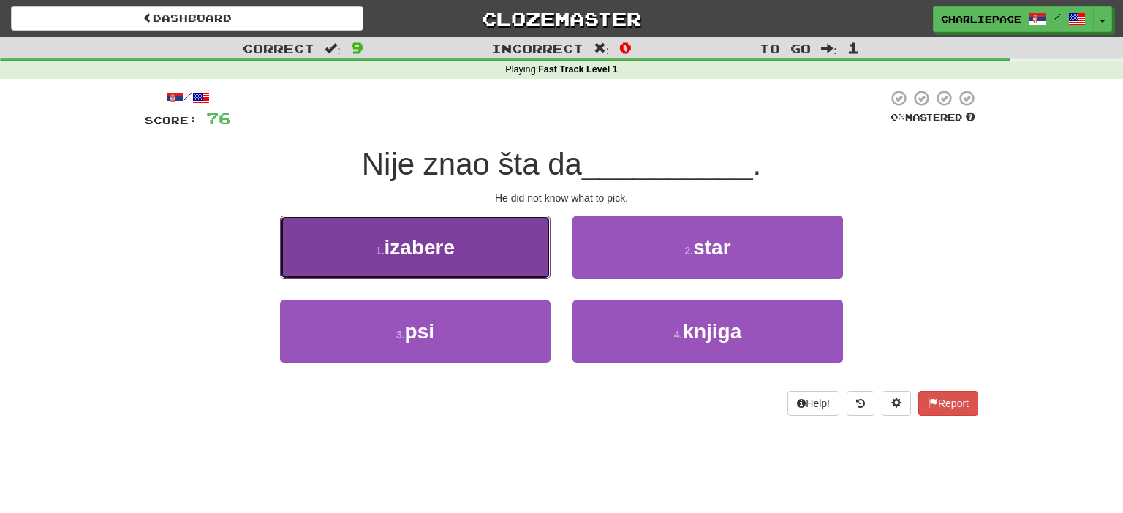
click at [447, 246] on span "izabere" at bounding box center [419, 247] width 71 height 23
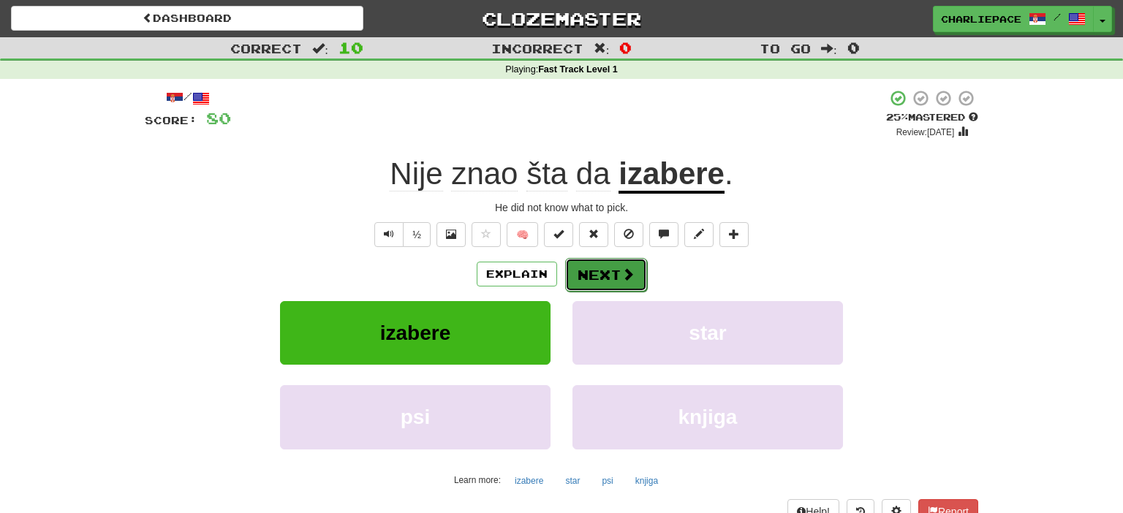
click at [631, 280] on span at bounding box center [627, 274] width 13 height 13
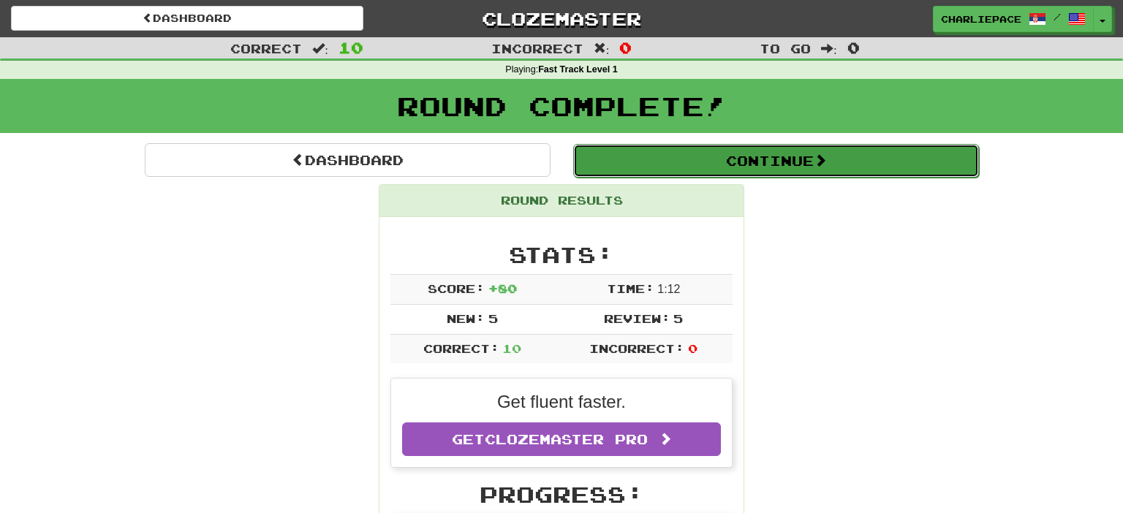
click at [841, 156] on button "Continue" at bounding box center [776, 161] width 406 height 34
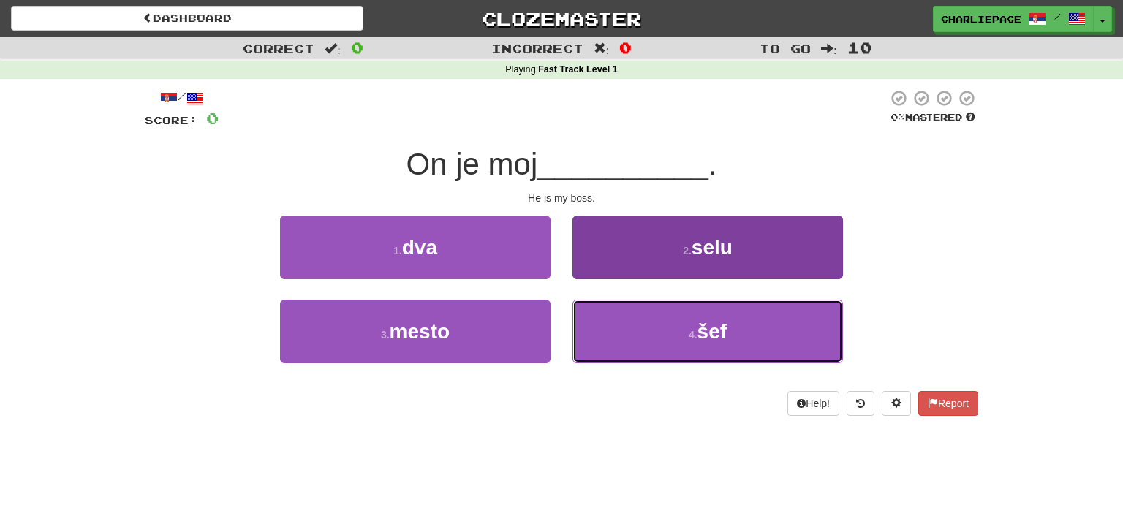
click at [716, 350] on button "4 . šef" at bounding box center [707, 332] width 270 height 64
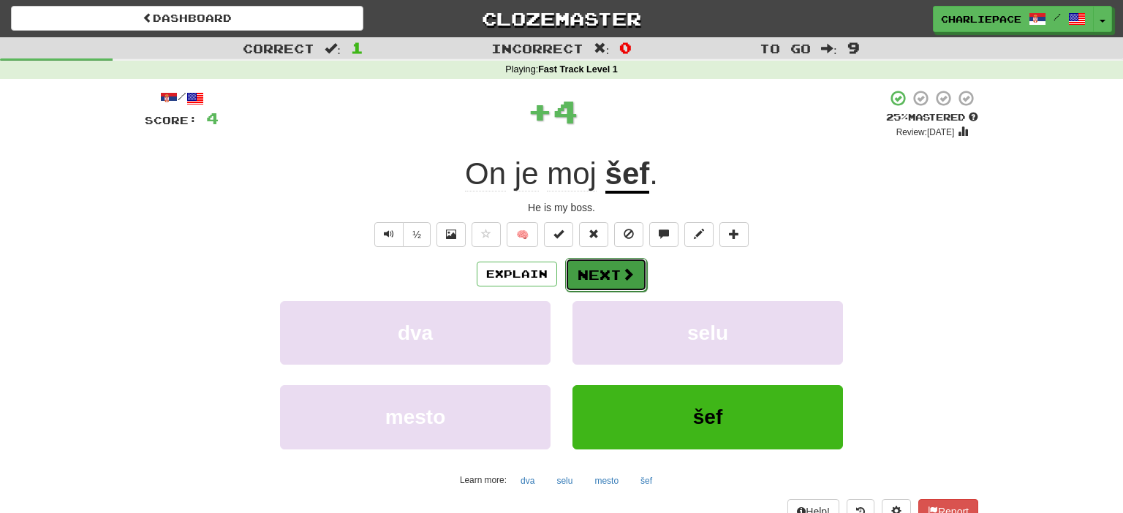
click at [623, 282] on button "Next" at bounding box center [606, 275] width 82 height 34
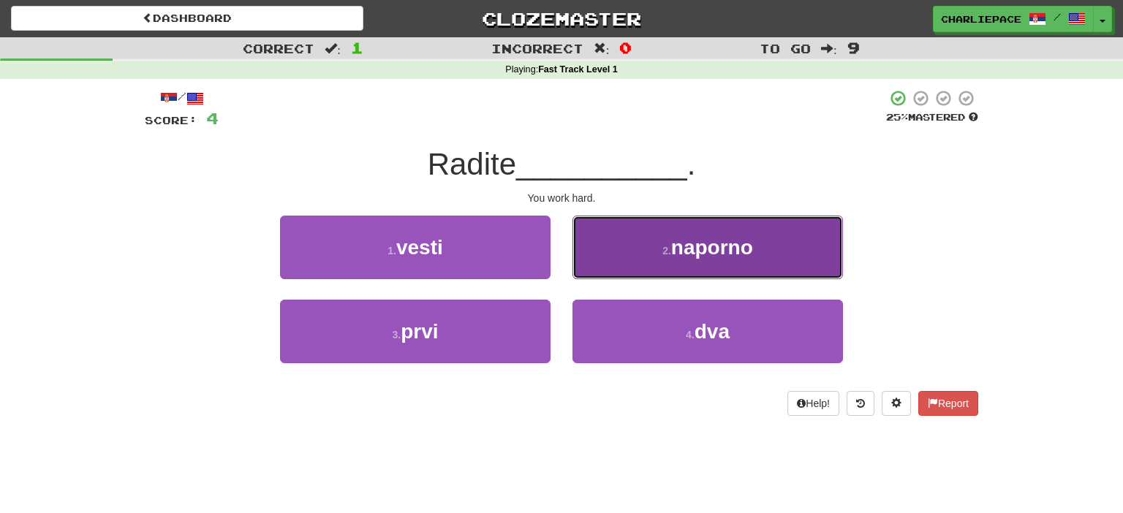
click at [732, 259] on button "2 . naporno" at bounding box center [707, 248] width 270 height 64
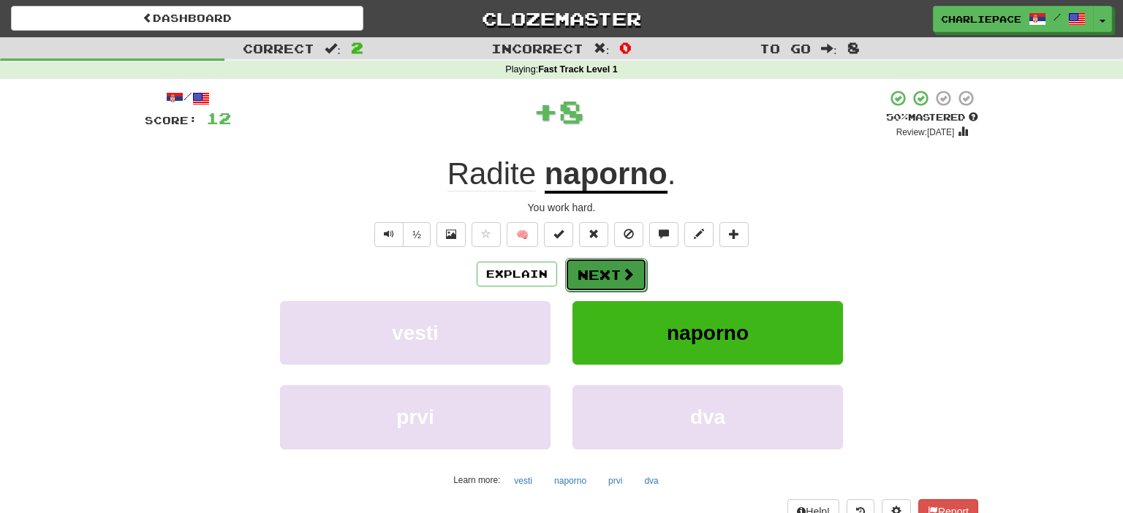
click at [592, 266] on button "Next" at bounding box center [606, 275] width 82 height 34
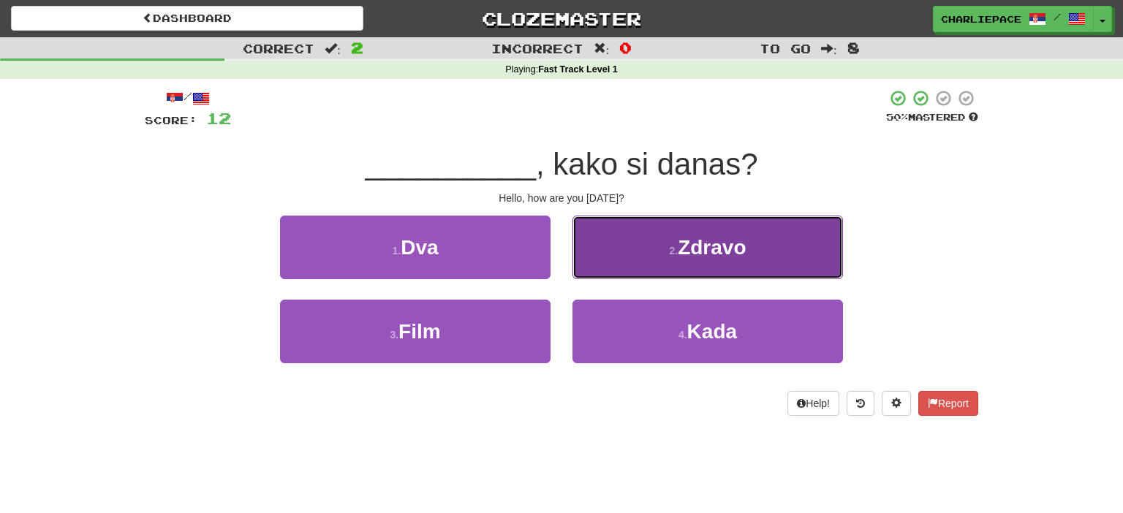
click at [690, 251] on span "Zdravo" at bounding box center [712, 247] width 68 height 23
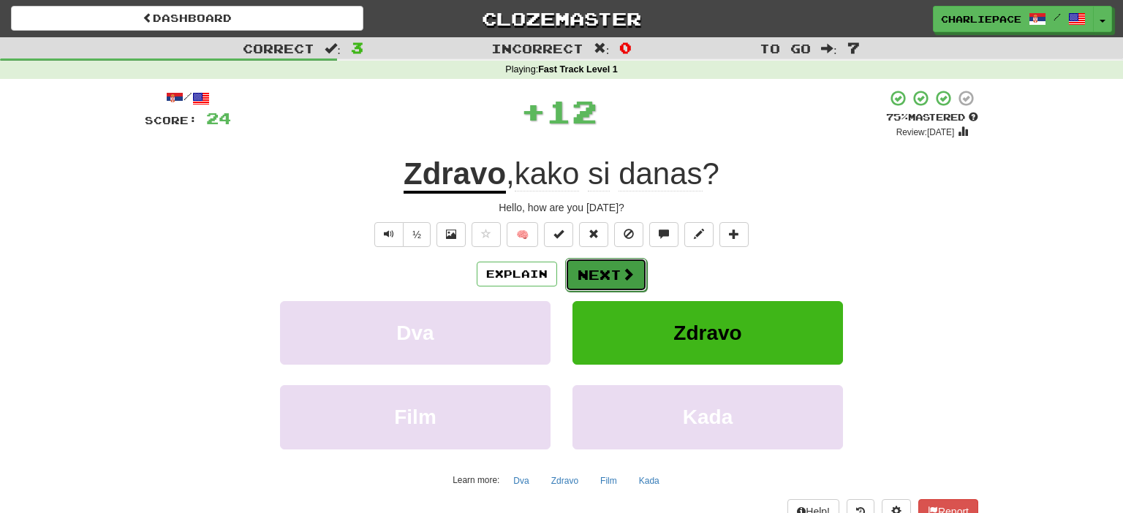
click at [604, 272] on button "Next" at bounding box center [606, 275] width 82 height 34
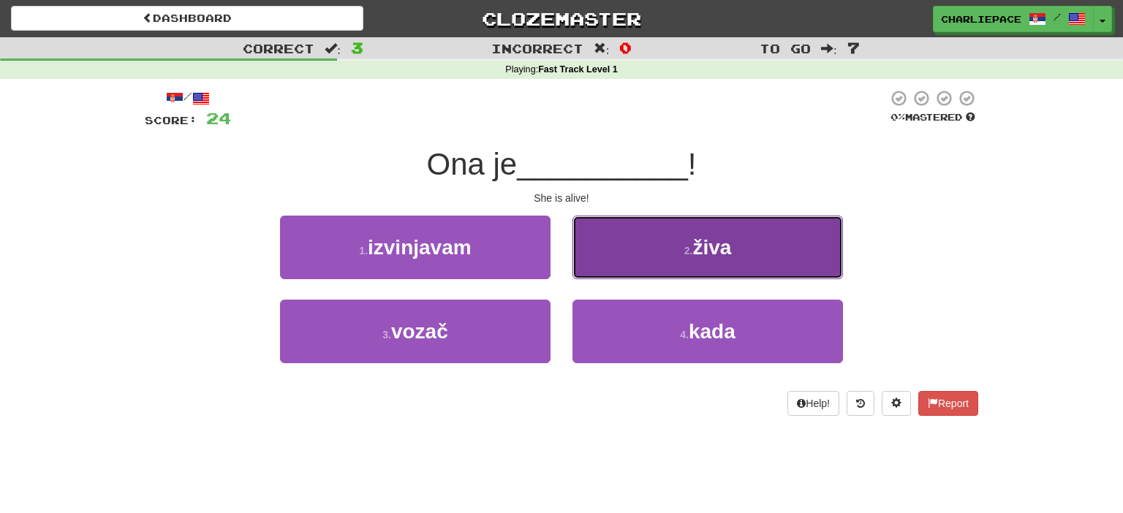
click at [701, 253] on span "živa" at bounding box center [711, 247] width 39 height 23
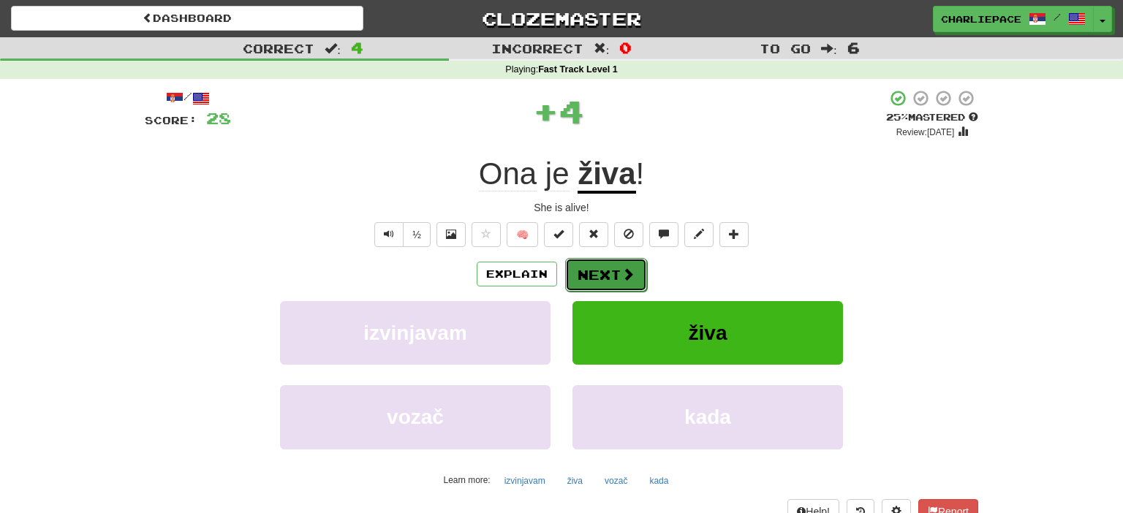
click at [615, 261] on button "Next" at bounding box center [606, 275] width 82 height 34
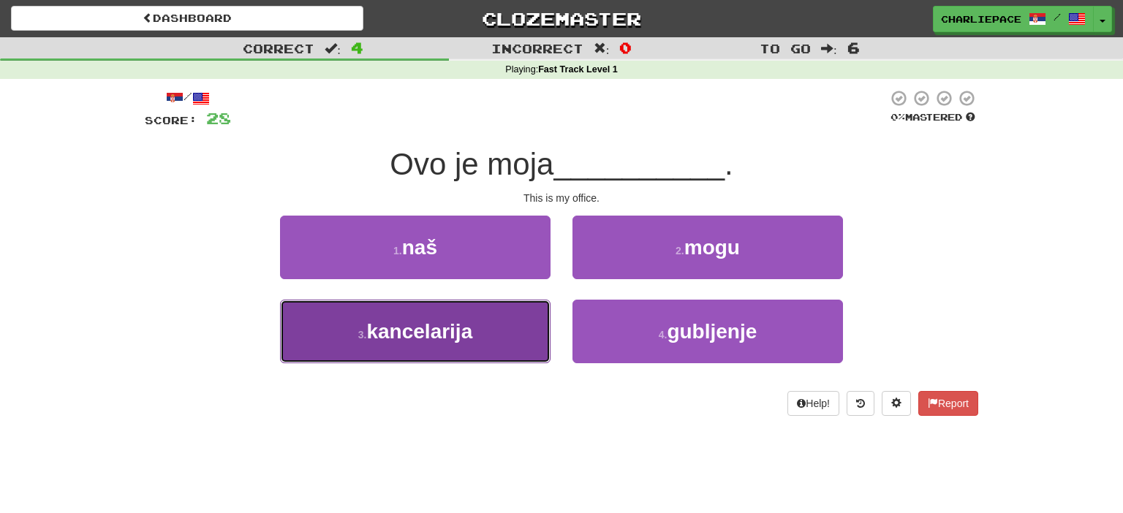
click at [488, 340] on button "3 . kancelarija" at bounding box center [415, 332] width 270 height 64
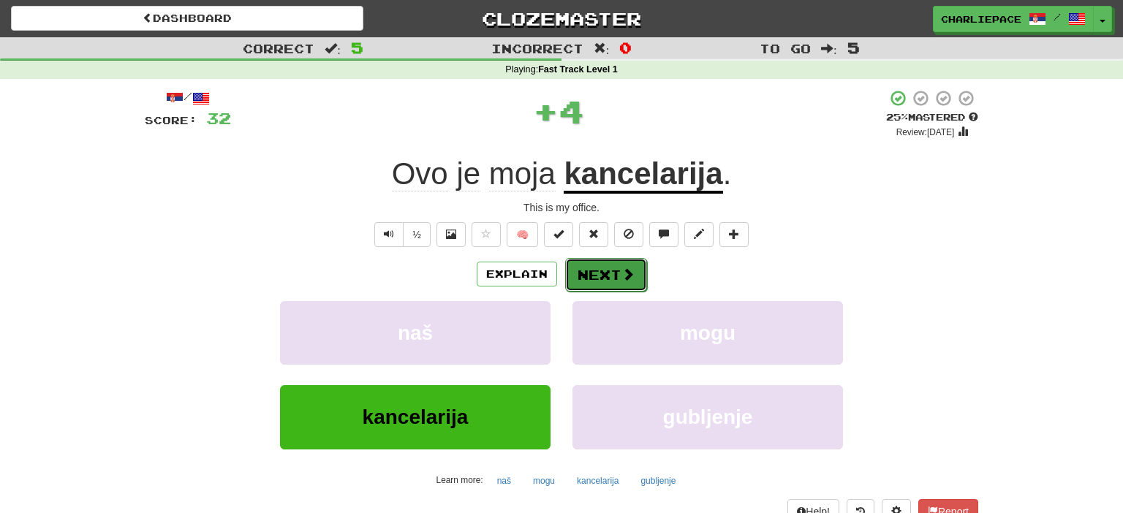
click at [635, 281] on button "Next" at bounding box center [606, 275] width 82 height 34
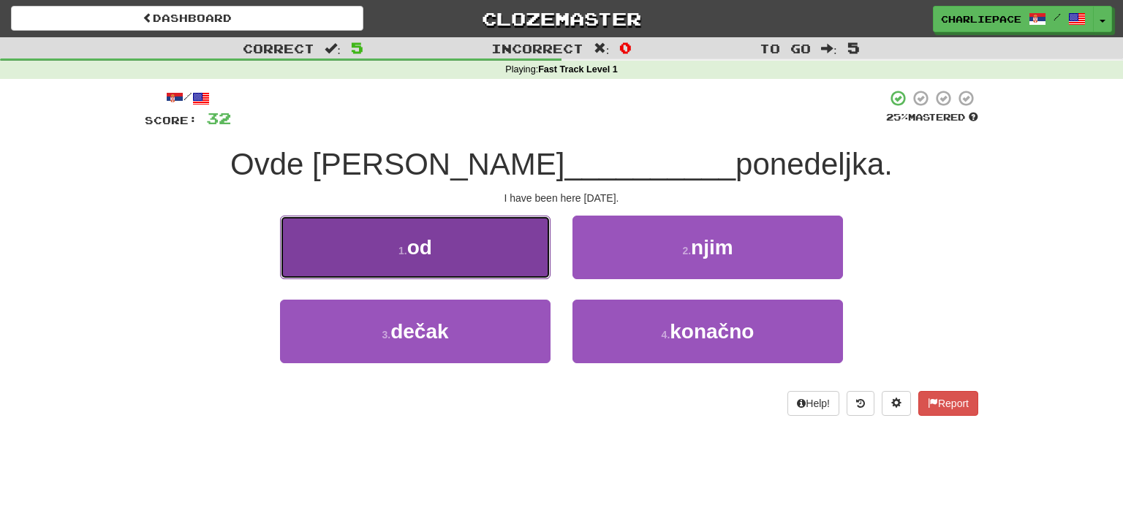
click at [450, 254] on button "1 . od" at bounding box center [415, 248] width 270 height 64
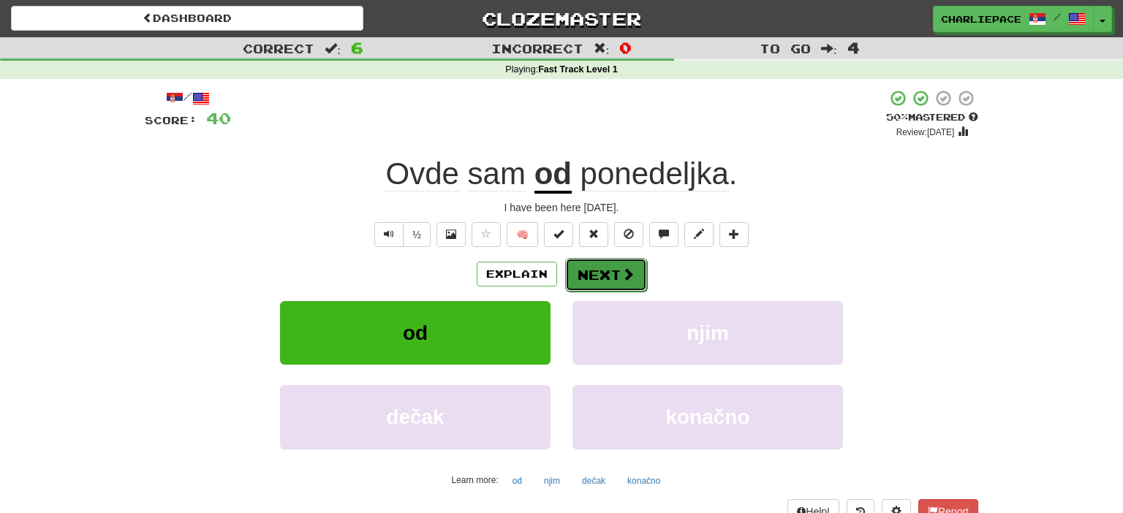
click at [617, 269] on button "Next" at bounding box center [606, 275] width 82 height 34
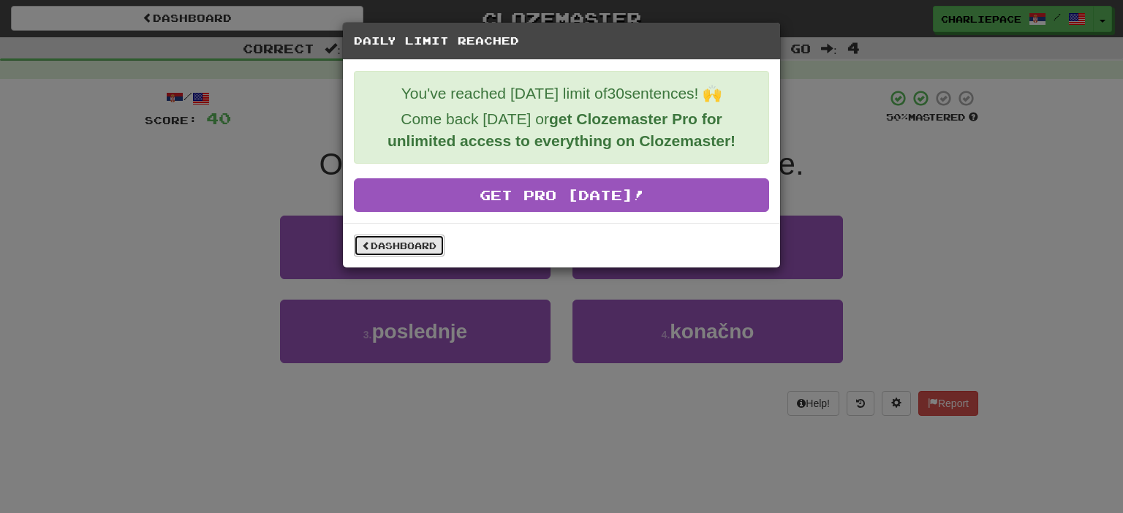
click at [412, 241] on link "Dashboard" at bounding box center [399, 246] width 91 height 22
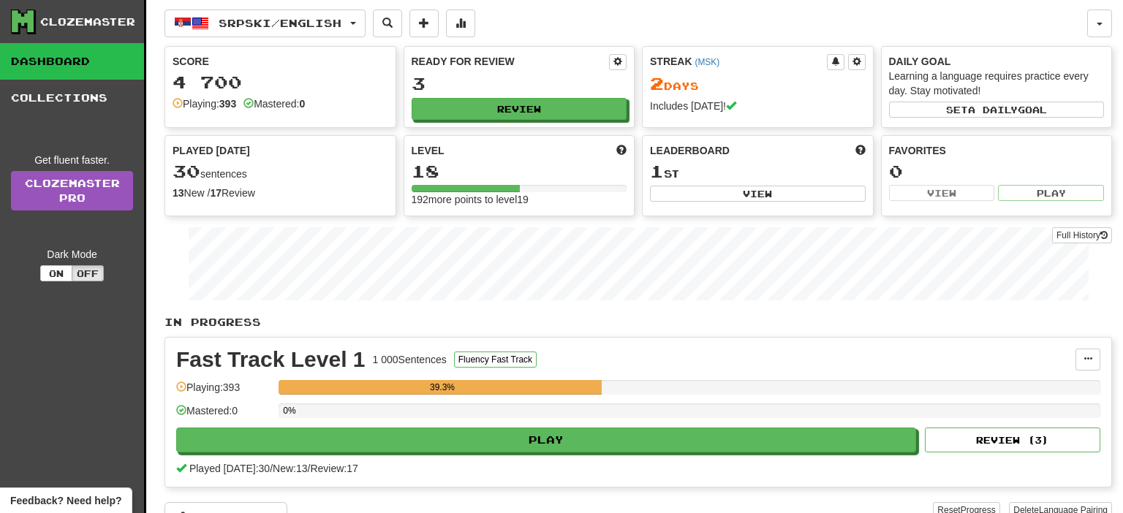
scroll to position [231, 0]
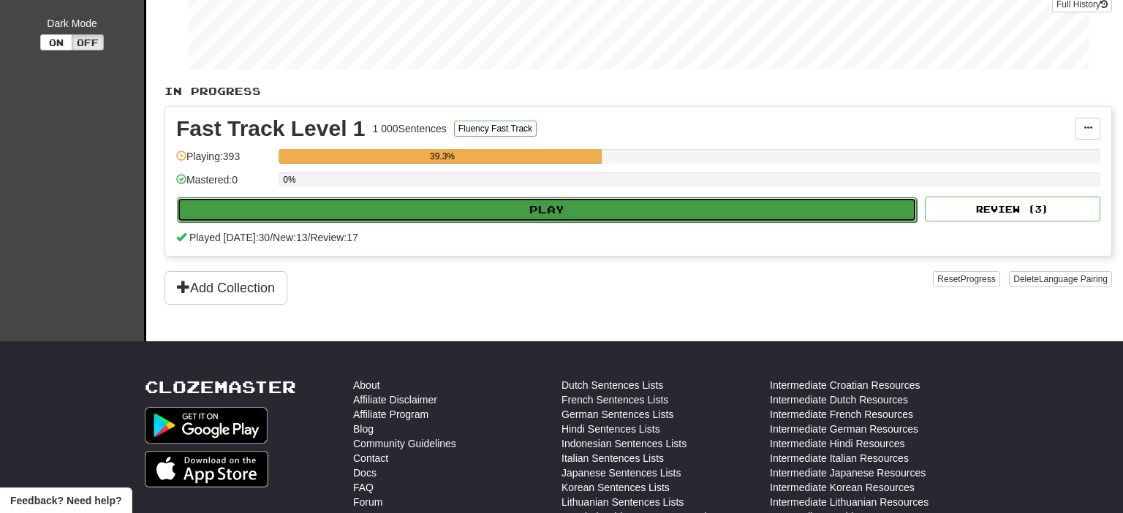
click at [593, 212] on button "Play" at bounding box center [547, 209] width 740 height 25
select select "**"
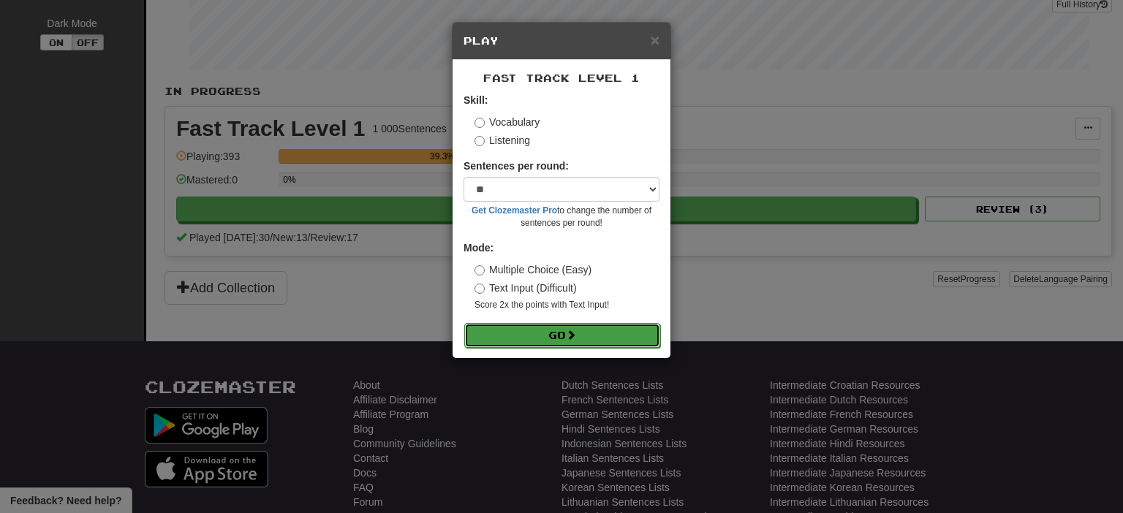
click at [591, 341] on button "Go" at bounding box center [562, 335] width 196 height 25
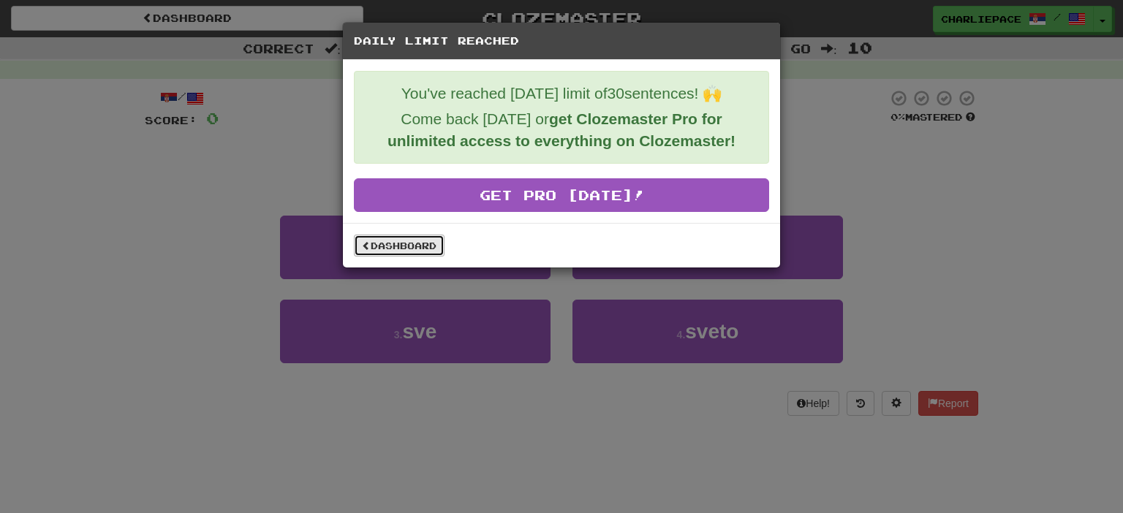
click at [394, 240] on link "Dashboard" at bounding box center [399, 246] width 91 height 22
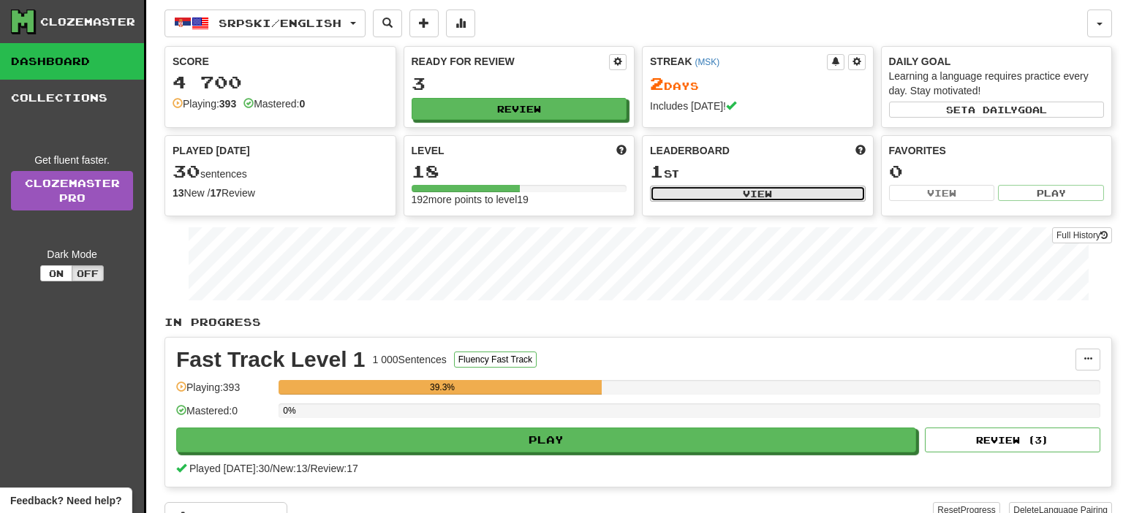
click at [769, 194] on button "View" at bounding box center [758, 194] width 216 height 16
select select "**********"
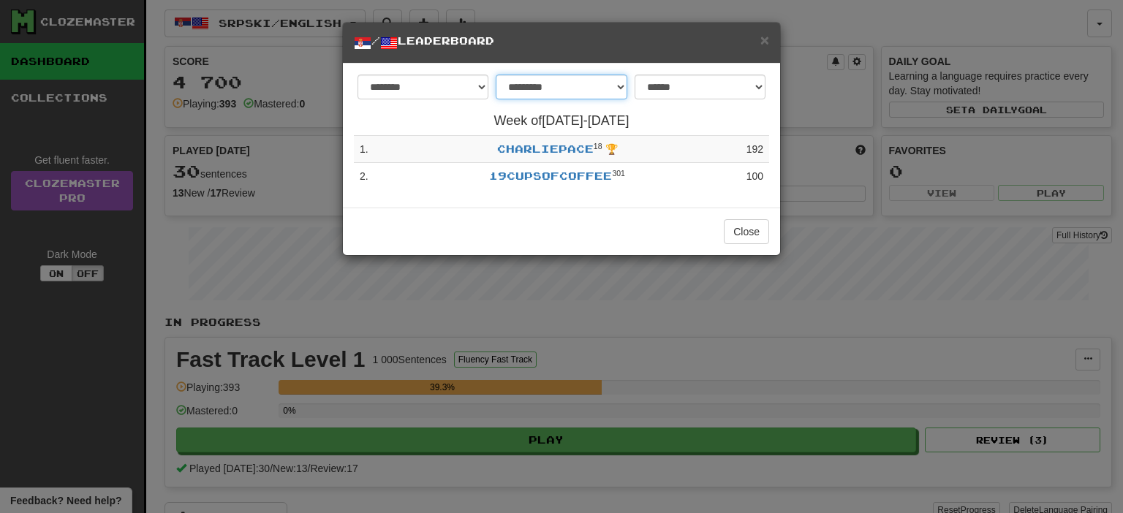
click at [496, 75] on select "**********" at bounding box center [561, 87] width 131 height 25
select select "*******"
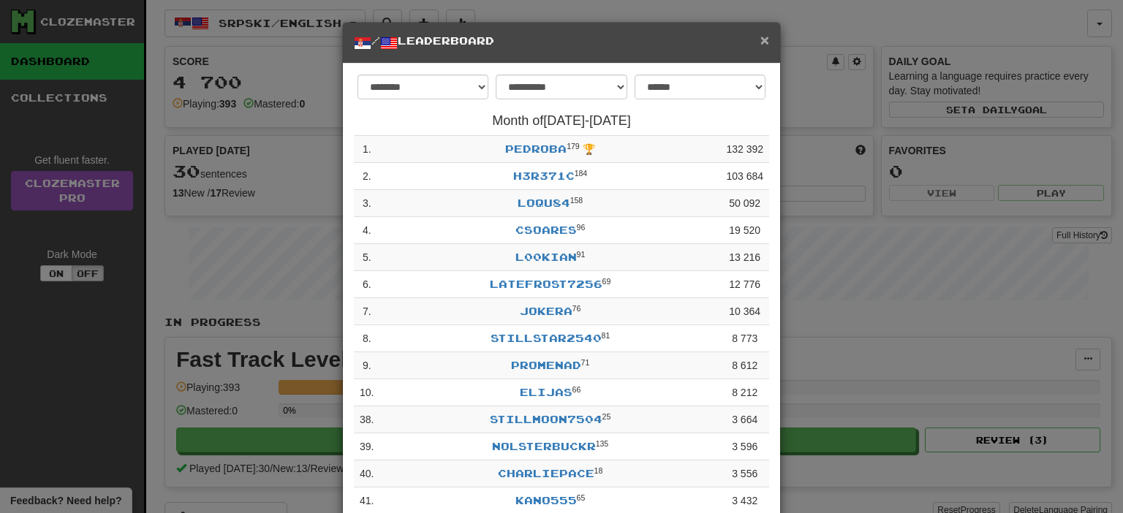
drag, startPoint x: 765, startPoint y: 37, endPoint x: 748, endPoint y: 43, distance: 18.1
click at [762, 38] on span "×" at bounding box center [764, 39] width 9 height 17
